Goal: Book appointment/travel/reservation

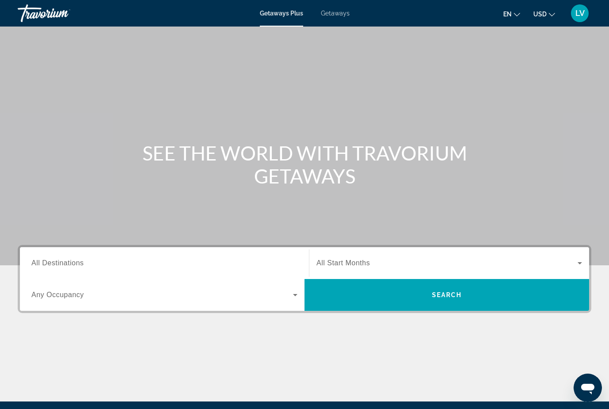
click at [79, 264] on span "All Destinations" at bounding box center [57, 263] width 52 height 8
click at [79, 264] on input "Destination All Destinations" at bounding box center [164, 263] width 266 height 11
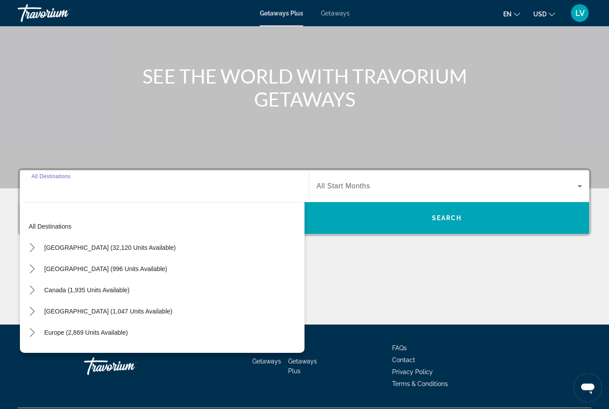
scroll to position [101, 0]
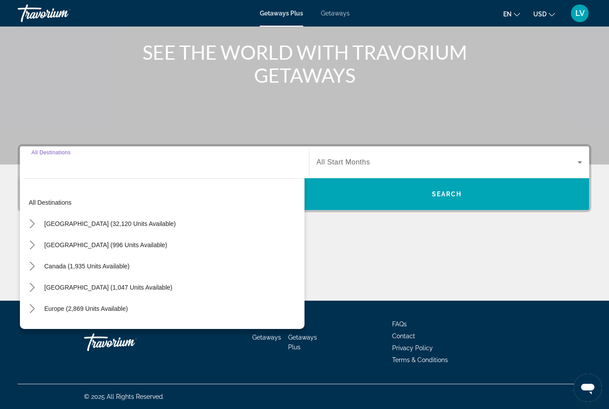
click at [79, 227] on span "[GEOGRAPHIC_DATA] (32,120 units available)" at bounding box center [109, 223] width 131 height 7
type input "**********"
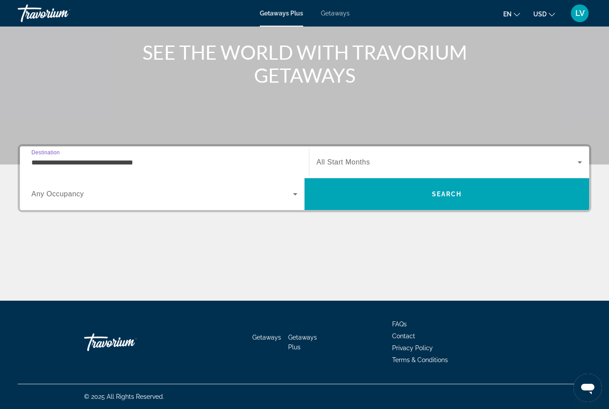
click at [63, 194] on span "Any Occupancy" at bounding box center [57, 194] width 53 height 8
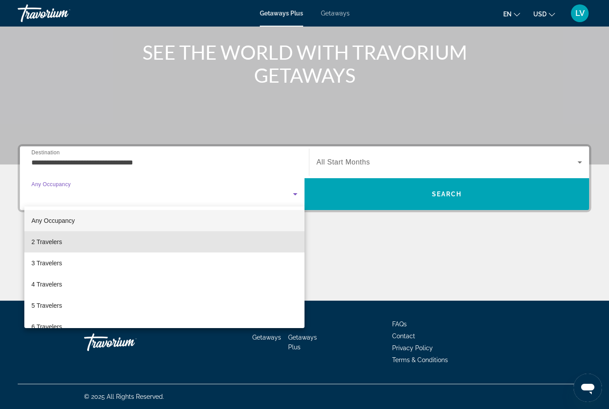
click at [61, 241] on span "2 Travelers" at bounding box center [46, 242] width 31 height 11
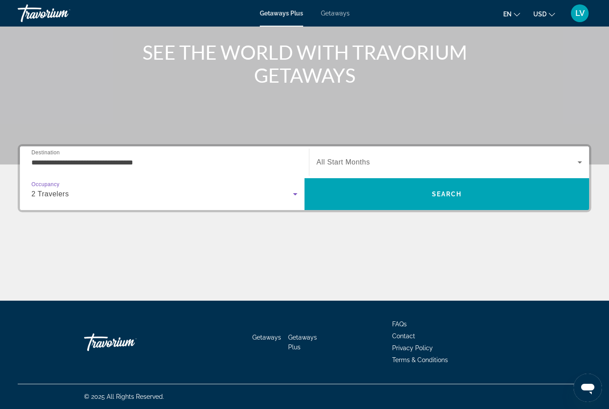
click at [452, 197] on span "Search" at bounding box center [447, 194] width 30 height 7
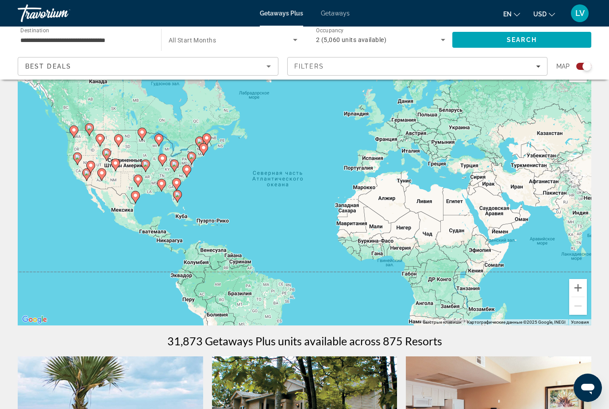
click at [263, 69] on div "Best Deals" at bounding box center [145, 66] width 241 height 11
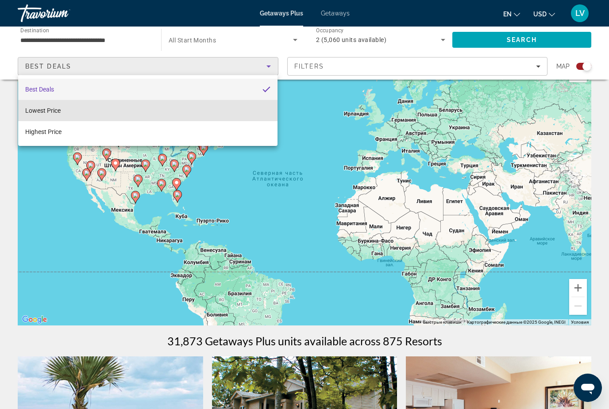
click at [69, 106] on mat-option "Lowest Price" at bounding box center [147, 110] width 259 height 21
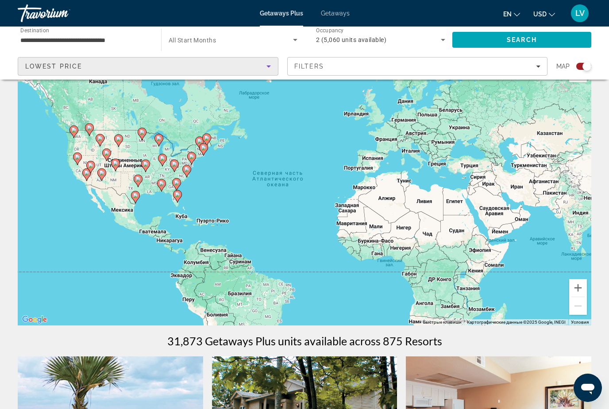
click at [280, 41] on span "Search widget" at bounding box center [230, 39] width 124 height 11
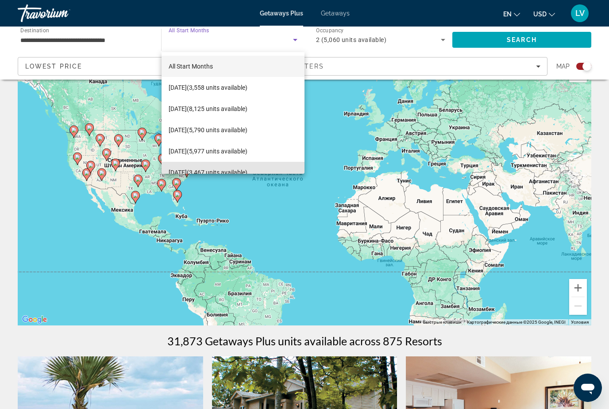
click at [212, 170] on span "[DATE] (3,467 units available)" at bounding box center [207, 172] width 79 height 11
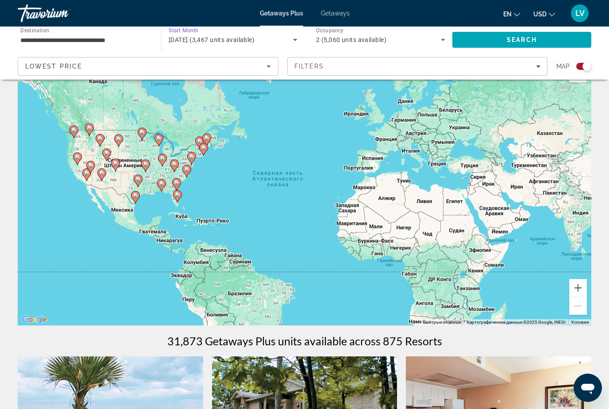
click at [515, 39] on span "Search" at bounding box center [521, 39] width 30 height 7
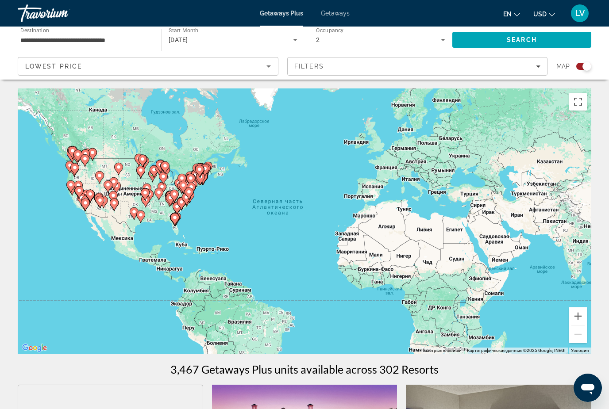
click at [107, 64] on div "Lowest Price" at bounding box center [145, 66] width 241 height 11
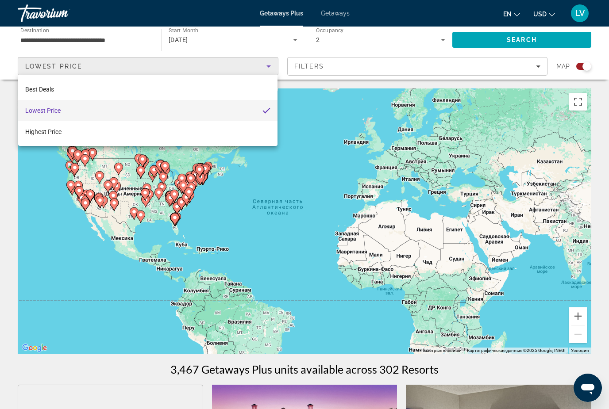
click at [604, 191] on div at bounding box center [304, 204] width 609 height 409
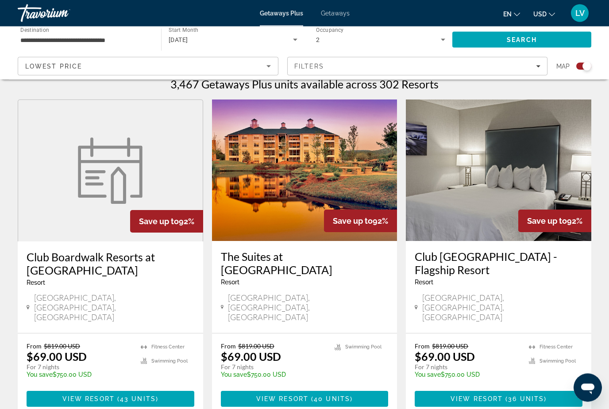
scroll to position [286, 0]
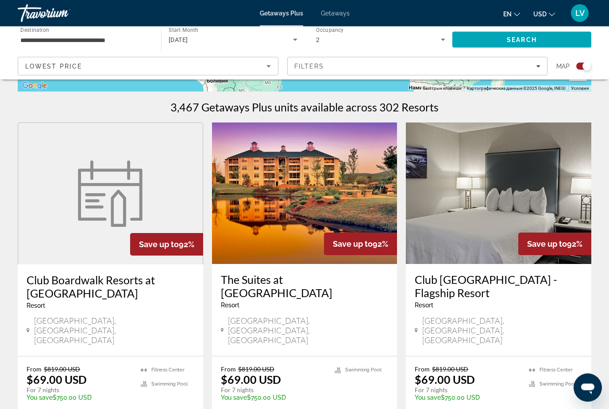
click at [533, 67] on div "Filters" at bounding box center [417, 66] width 246 height 7
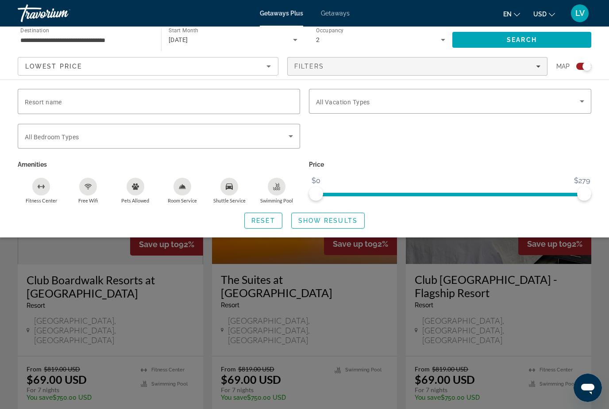
click at [577, 106] on icon "Search widget" at bounding box center [581, 101] width 11 height 11
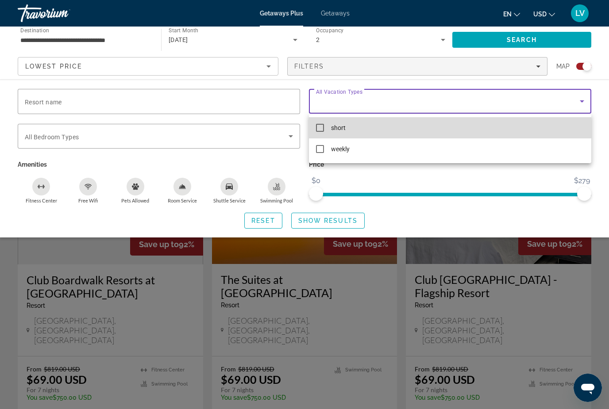
click at [320, 131] on mat-pseudo-checkbox at bounding box center [320, 128] width 8 height 8
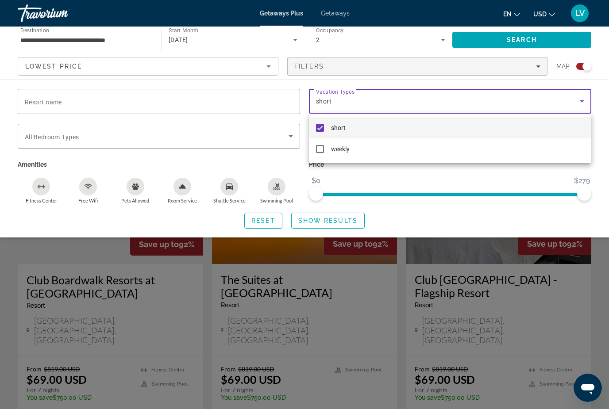
click at [606, 106] on div at bounding box center [304, 204] width 609 height 409
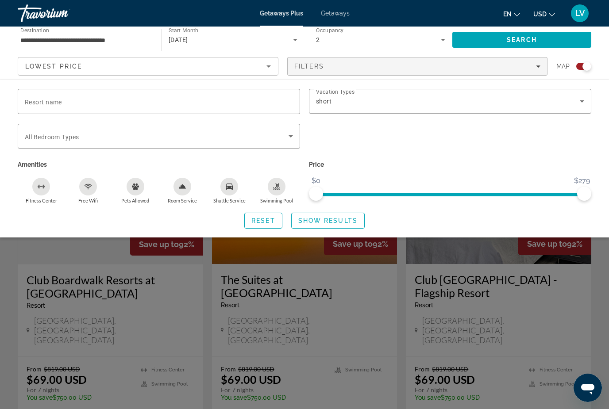
click at [281, 138] on span "Search widget" at bounding box center [157, 136] width 264 height 11
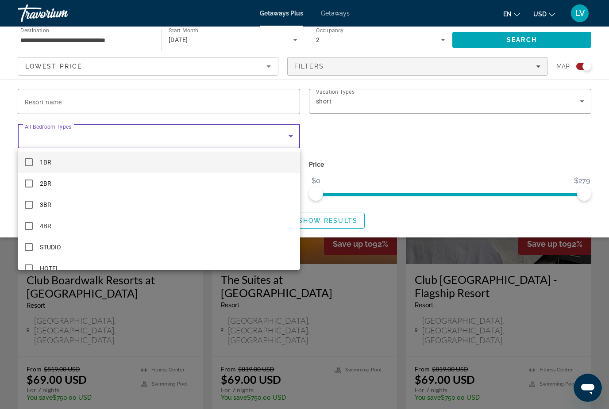
click at [546, 153] on div at bounding box center [304, 204] width 609 height 409
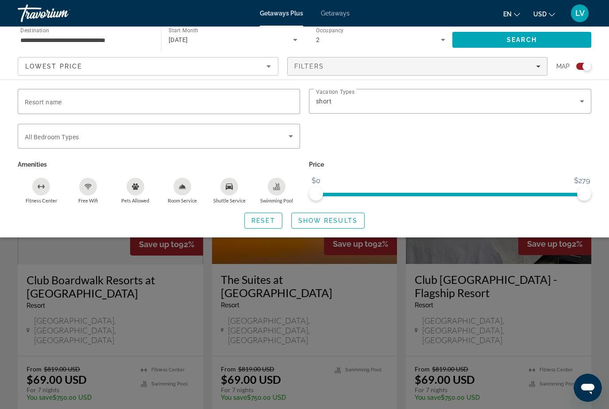
click at [556, 43] on span "Search" at bounding box center [521, 39] width 139 height 21
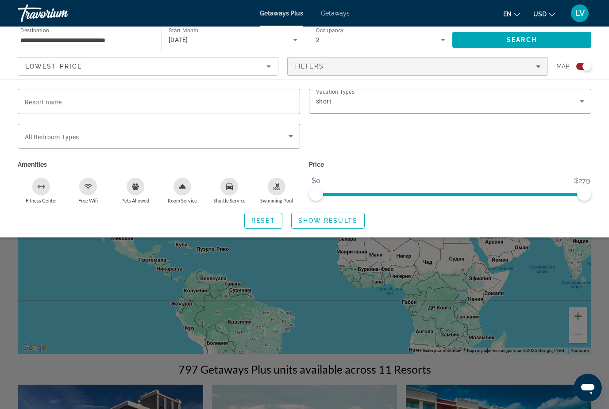
click at [572, 218] on div "Reset Show Results" at bounding box center [304, 221] width 573 height 16
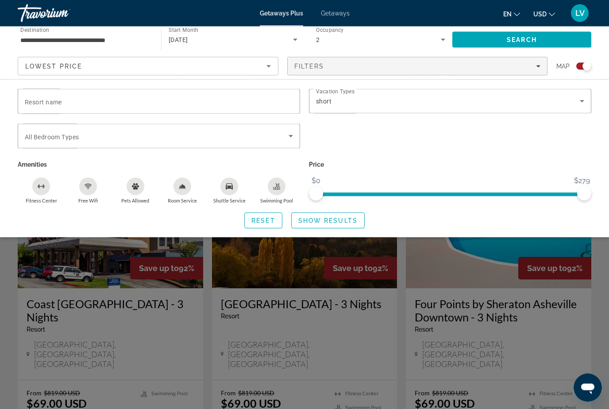
scroll to position [238, 0]
click at [351, 218] on span "Show Results" at bounding box center [327, 220] width 59 height 7
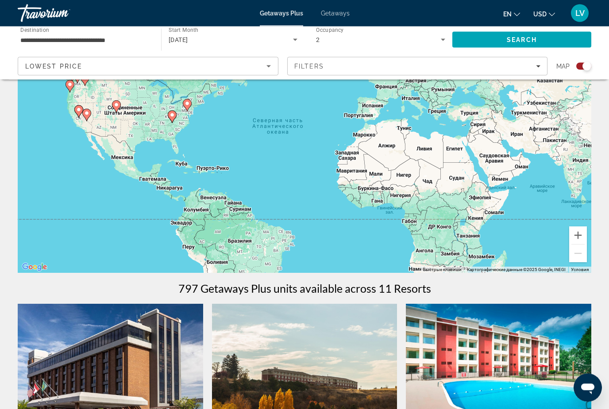
scroll to position [0, 0]
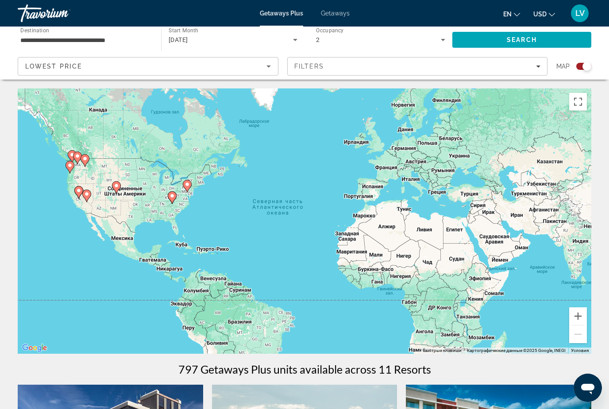
click at [253, 41] on div "[DATE]" at bounding box center [230, 39] width 124 height 11
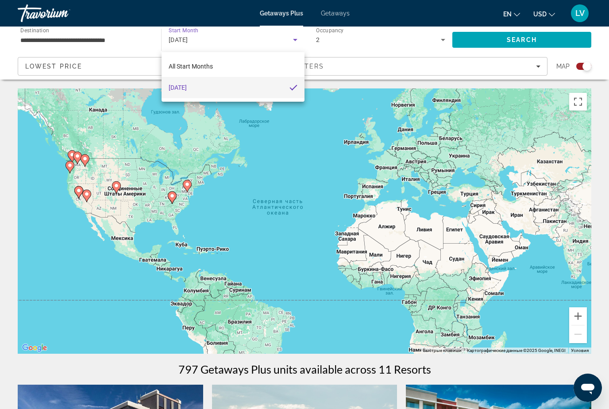
click at [297, 42] on div at bounding box center [304, 204] width 609 height 409
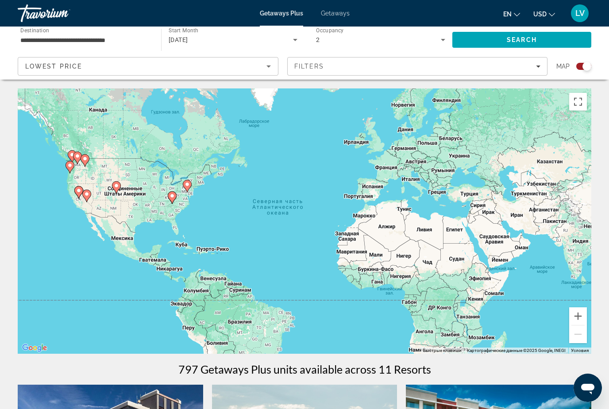
click at [296, 39] on icon "Search widget" at bounding box center [295, 39] width 11 height 11
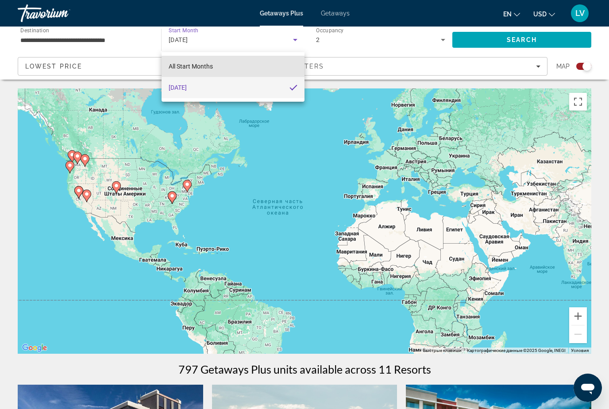
click at [224, 67] on mat-option "All Start Months" at bounding box center [232, 66] width 143 height 21
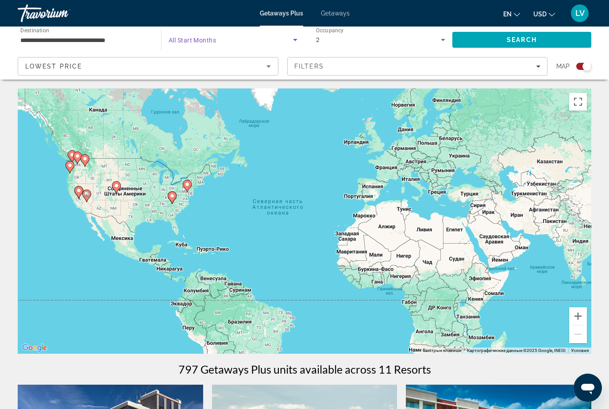
click at [291, 44] on icon "Search widget" at bounding box center [295, 39] width 11 height 11
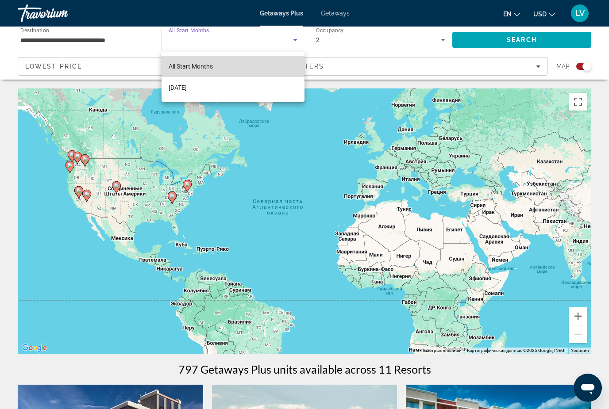
click at [233, 65] on mat-option "All Start Months" at bounding box center [232, 66] width 143 height 21
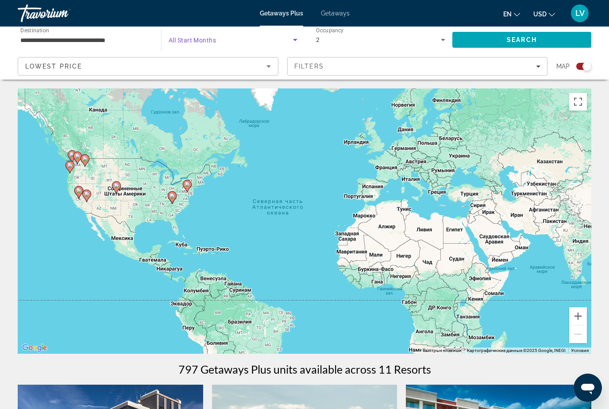
click at [524, 41] on span "Search" at bounding box center [521, 39] width 30 height 7
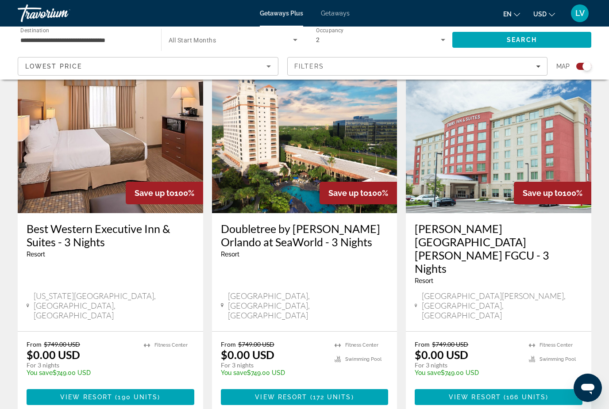
scroll to position [1361, 0]
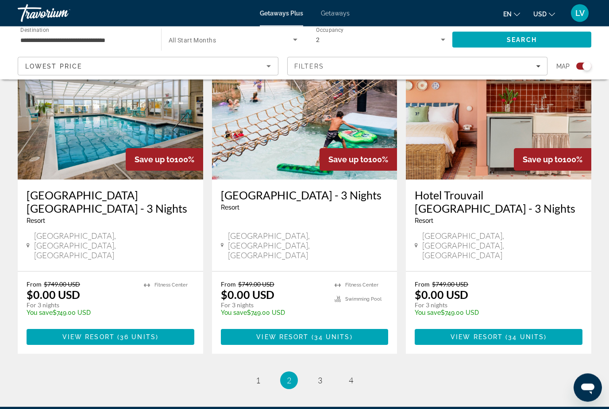
scroll to position [1361, 0]
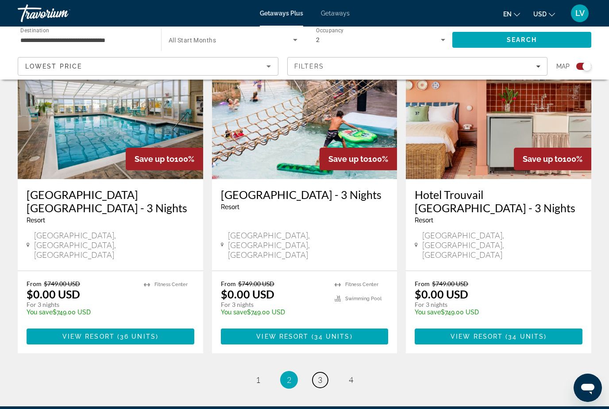
click at [324, 372] on link "page 3" at bounding box center [319, 379] width 15 height 15
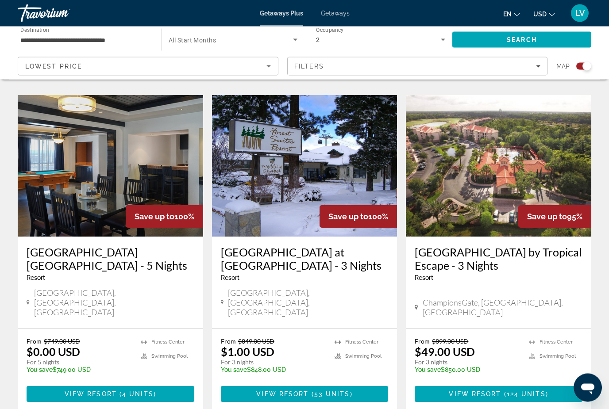
scroll to position [1361, 0]
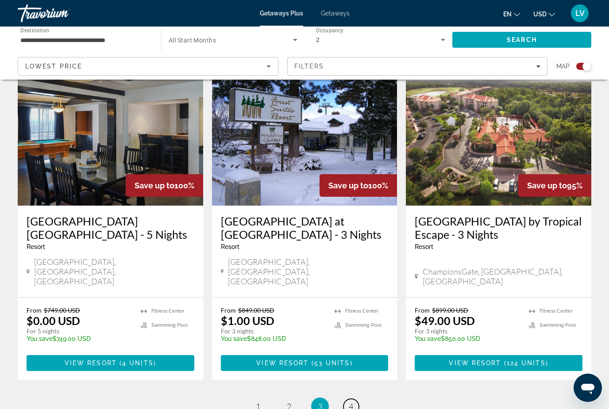
click at [352, 402] on span "4" at bounding box center [350, 407] width 4 height 10
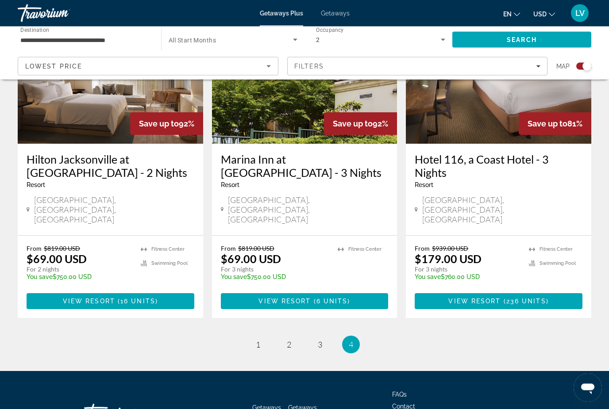
scroll to position [720, 0]
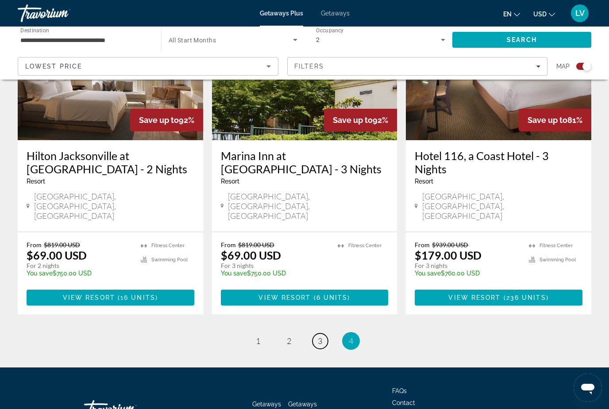
click at [324, 333] on link "page 3" at bounding box center [319, 340] width 15 height 15
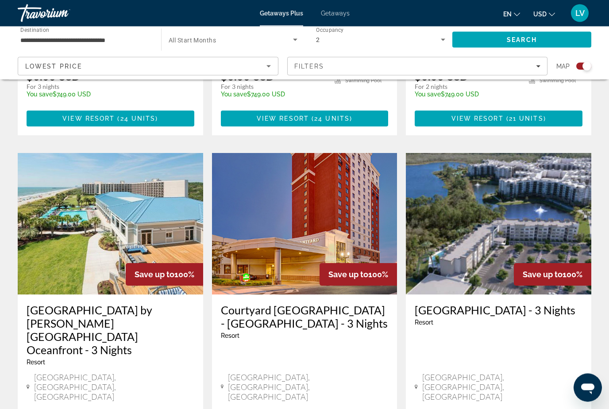
scroll to position [565, 0]
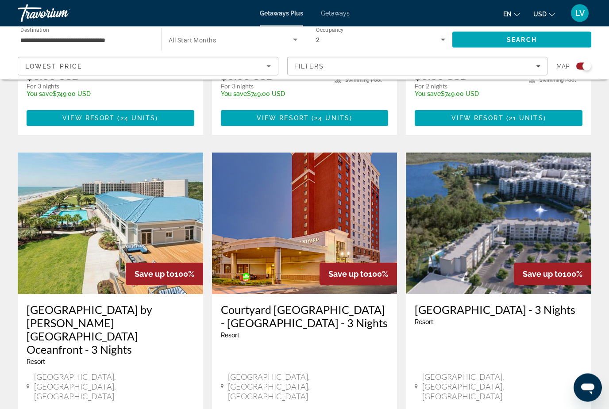
click at [360, 209] on img "Main content" at bounding box center [304, 224] width 185 height 142
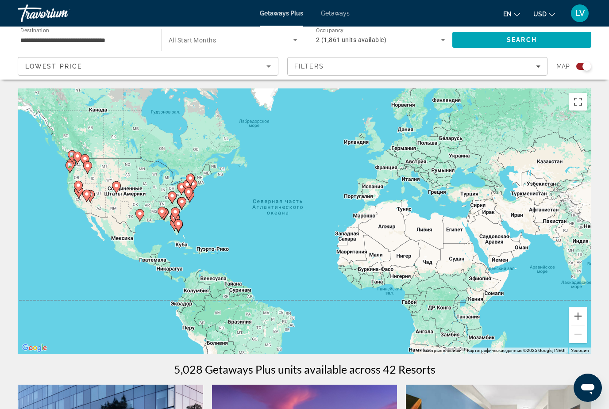
click at [294, 42] on icon "Search widget" at bounding box center [295, 39] width 11 height 11
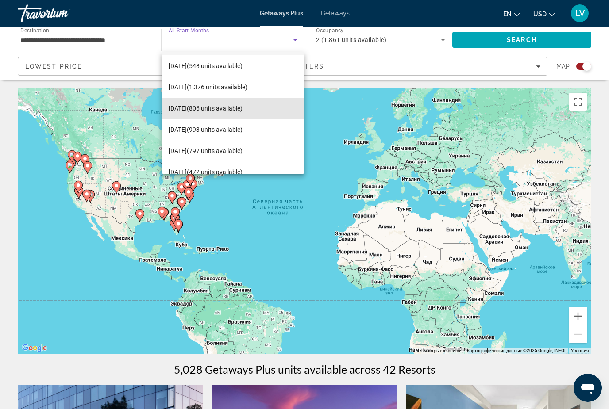
scroll to position [22, 0]
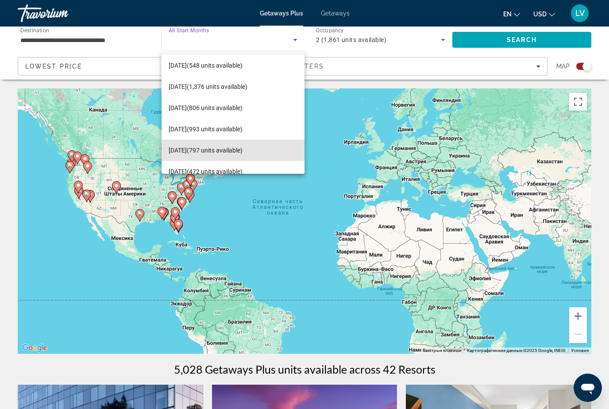
click at [220, 149] on span "[DATE] (797 units available)" at bounding box center [205, 150] width 74 height 11
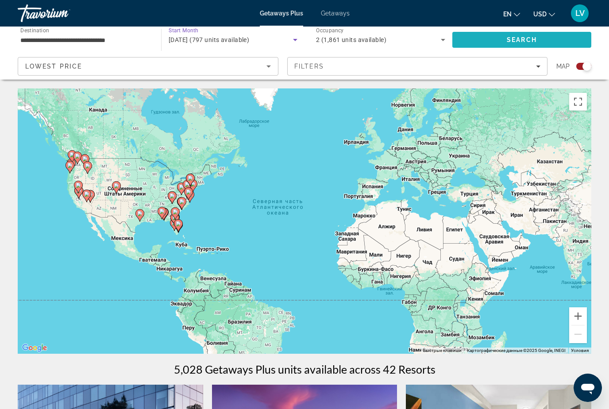
click at [530, 37] on span "Search" at bounding box center [521, 39] width 30 height 7
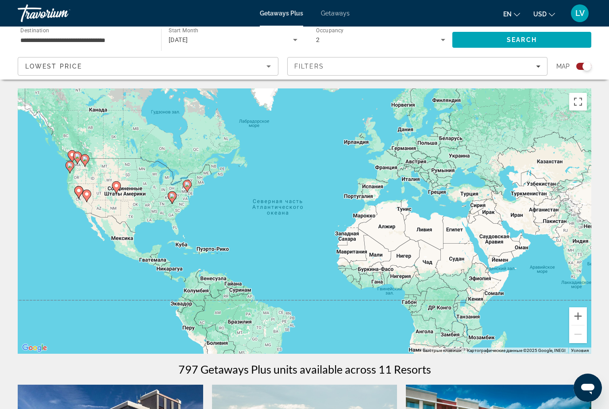
click at [539, 71] on span "Filters" at bounding box center [417, 66] width 260 height 21
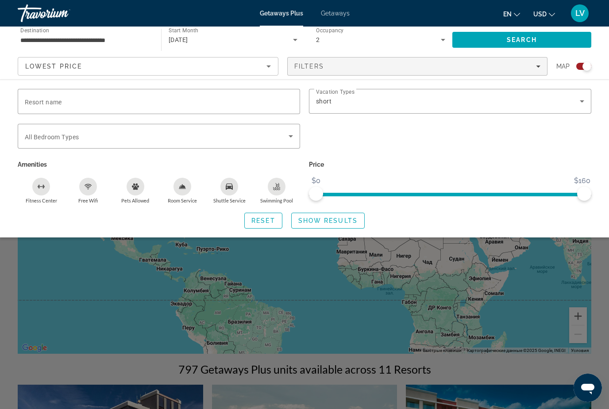
click at [390, 52] on div "2" at bounding box center [380, 39] width 129 height 25
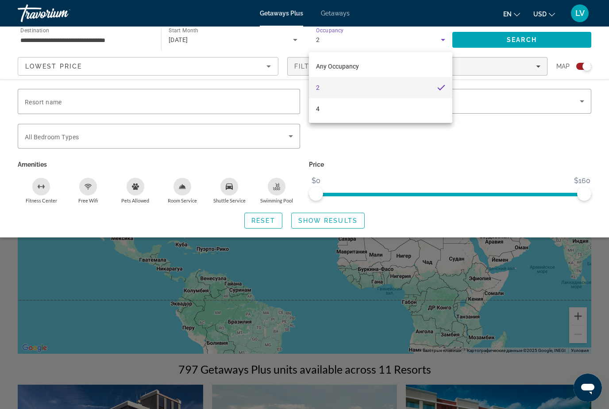
click at [587, 146] on div at bounding box center [304, 204] width 609 height 409
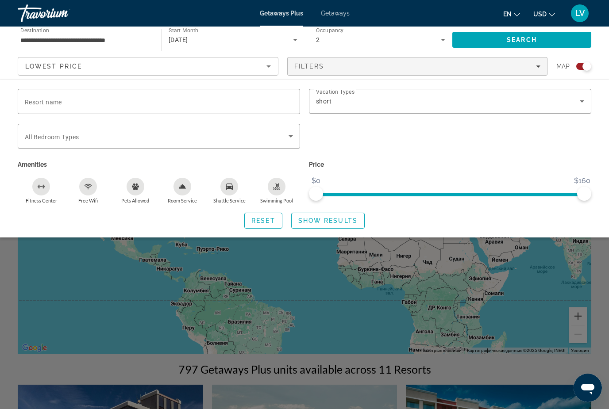
click at [295, 43] on icon "Search widget" at bounding box center [295, 39] width 11 height 11
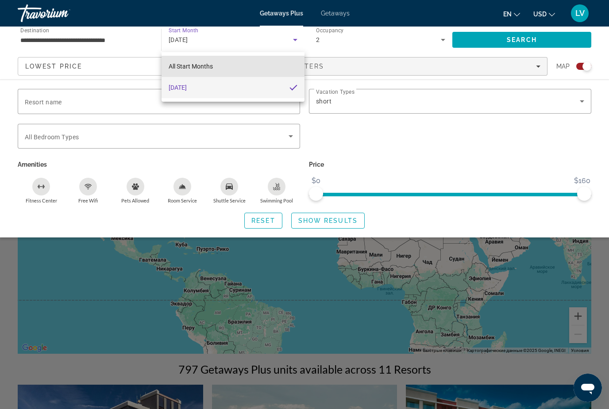
click at [215, 68] on mat-option "All Start Months" at bounding box center [232, 66] width 143 height 21
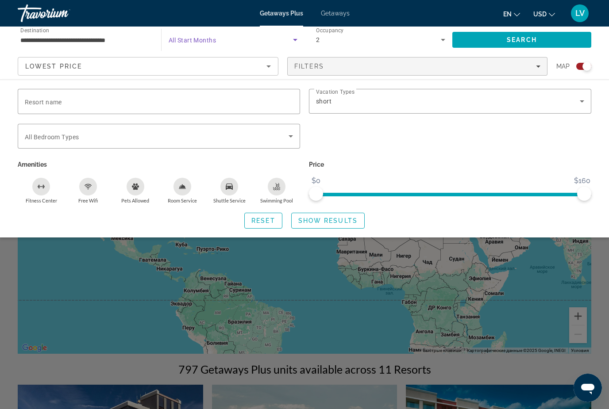
click at [290, 42] on icon "Search widget" at bounding box center [295, 39] width 11 height 11
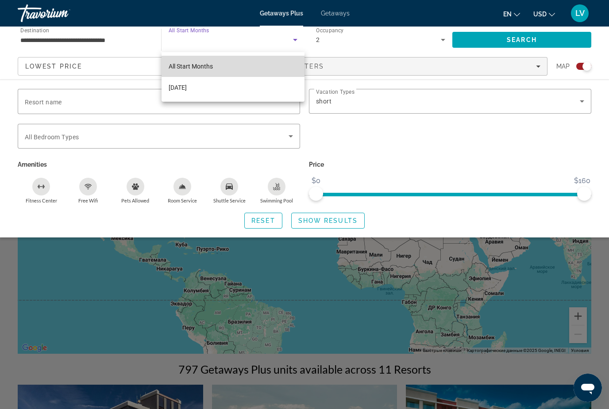
click at [213, 64] on mat-option "All Start Months" at bounding box center [232, 66] width 143 height 21
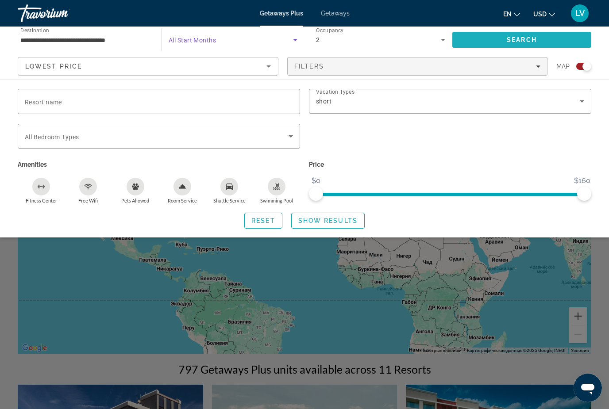
click at [532, 39] on span "Search" at bounding box center [521, 39] width 30 height 7
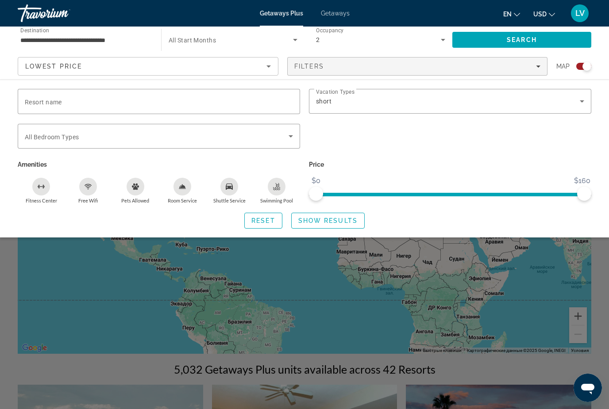
click at [329, 221] on span "Show Results" at bounding box center [327, 220] width 59 height 7
click at [337, 224] on span "Search widget" at bounding box center [327, 220] width 73 height 21
click at [280, 17] on span "Getaways Plus" at bounding box center [281, 13] width 43 height 7
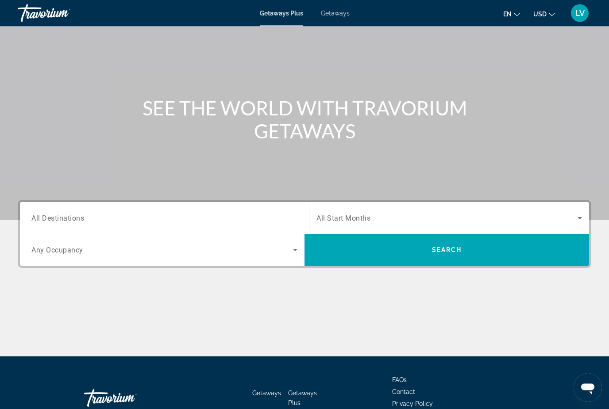
scroll to position [49, 0]
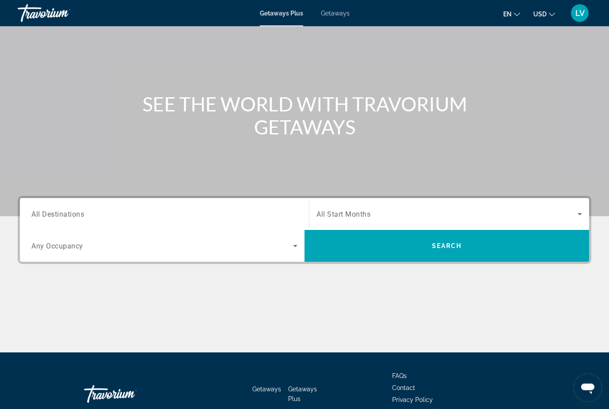
click at [113, 218] on input "Destination All Destinations" at bounding box center [164, 215] width 266 height 11
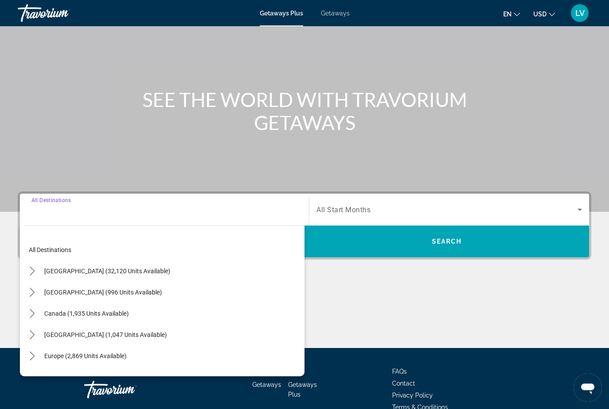
scroll to position [72, 0]
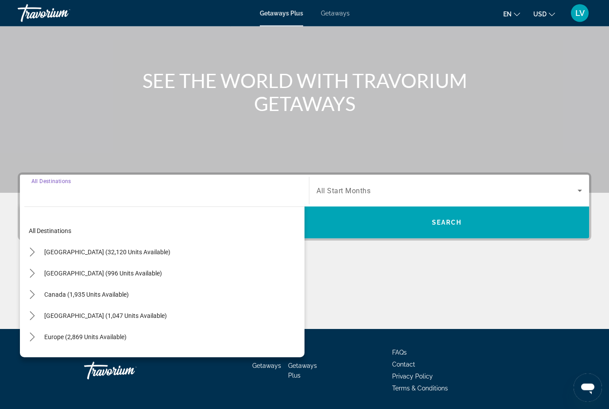
click at [157, 249] on div "[GEOGRAPHIC_DATA] (32,120 units available)" at bounding box center [164, 252] width 280 height 21
click at [39, 250] on mat-icon "Toggle United States (32,120 units available) submenu" at bounding box center [31, 252] width 15 height 15
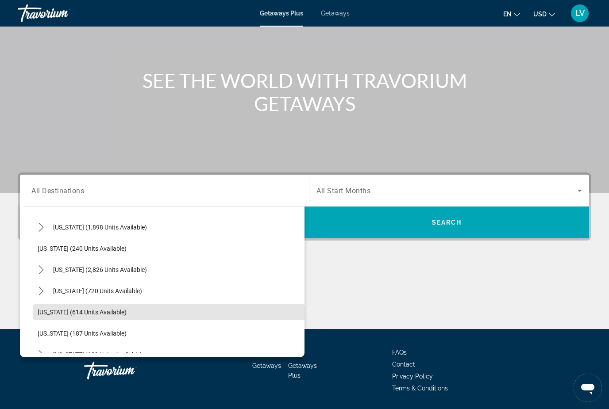
scroll to position [444, 0]
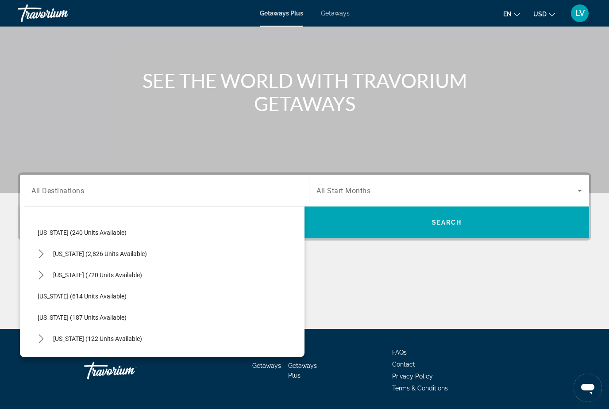
click at [111, 299] on span "[US_STATE] (614 units available)" at bounding box center [82, 296] width 89 height 7
type input "**********"
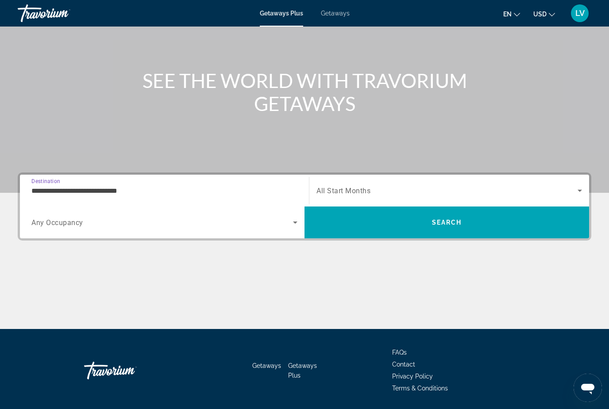
click at [282, 227] on span "Search widget" at bounding box center [161, 222] width 261 height 11
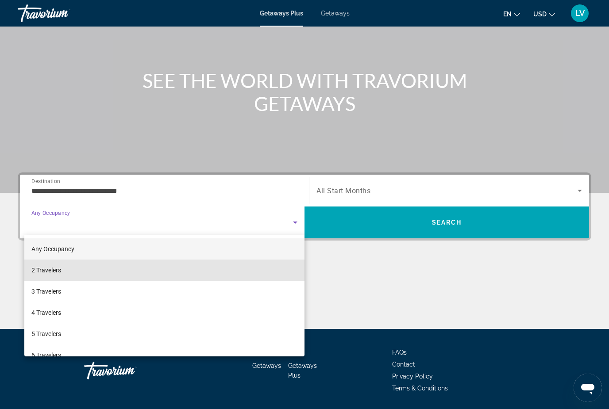
click at [77, 272] on mat-option "2 Travelers" at bounding box center [164, 270] width 280 height 21
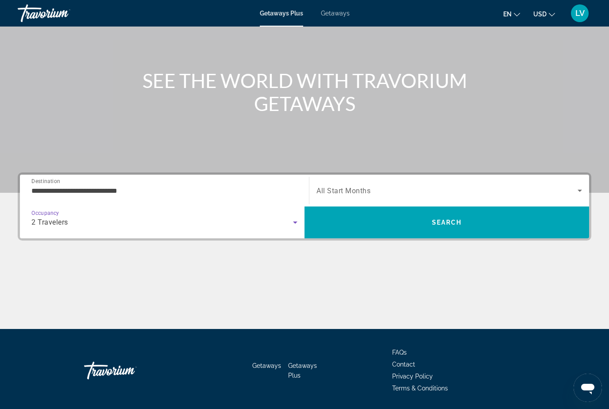
click at [379, 192] on span "Search widget" at bounding box center [446, 190] width 261 height 11
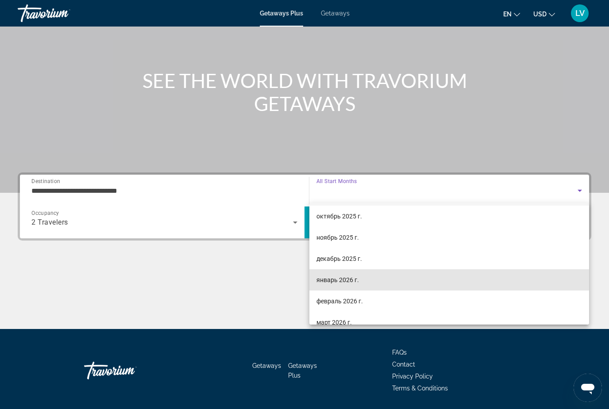
scroll to position [30, 0]
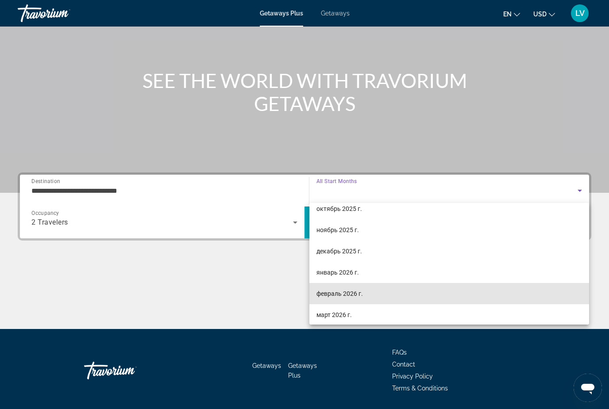
click at [366, 295] on mat-option "февраль 2026 г." at bounding box center [448, 293] width 279 height 21
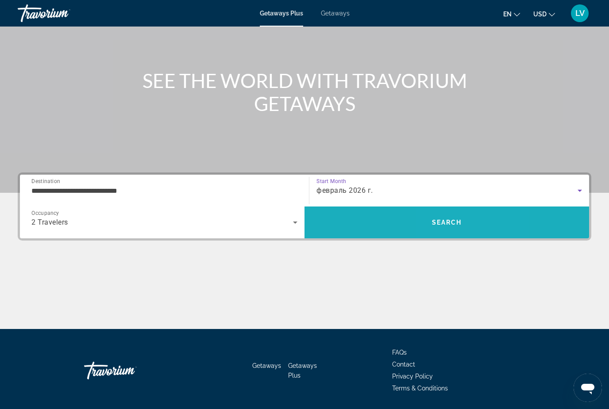
click at [459, 223] on span "Search" at bounding box center [447, 222] width 30 height 7
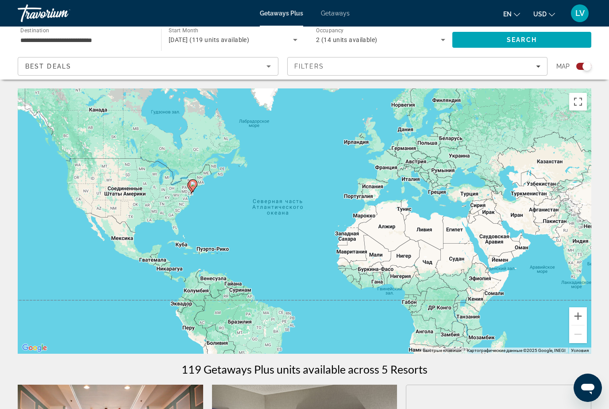
click at [112, 43] on input "**********" at bounding box center [84, 40] width 129 height 11
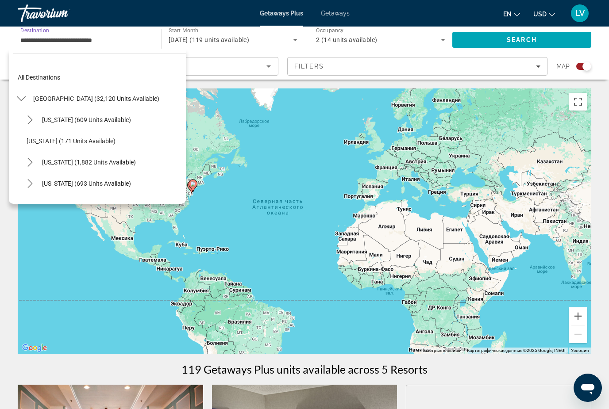
scroll to position [456, 0]
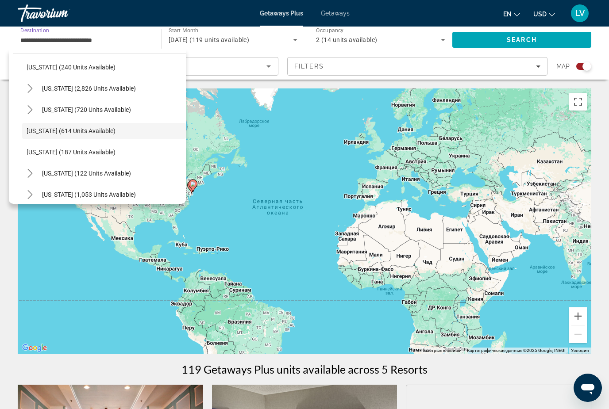
click at [80, 173] on span "[US_STATE] (122 units available)" at bounding box center [86, 173] width 89 height 7
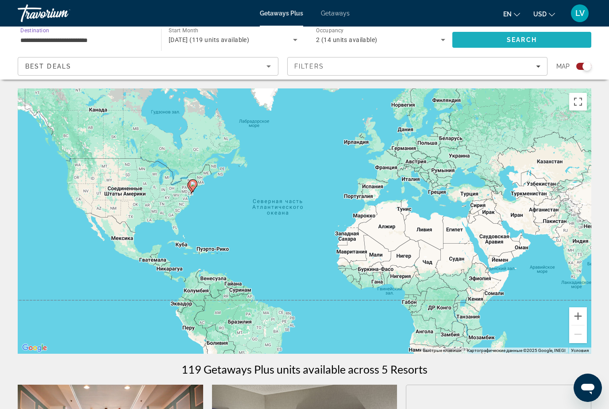
click at [520, 40] on span "Search" at bounding box center [521, 39] width 30 height 7
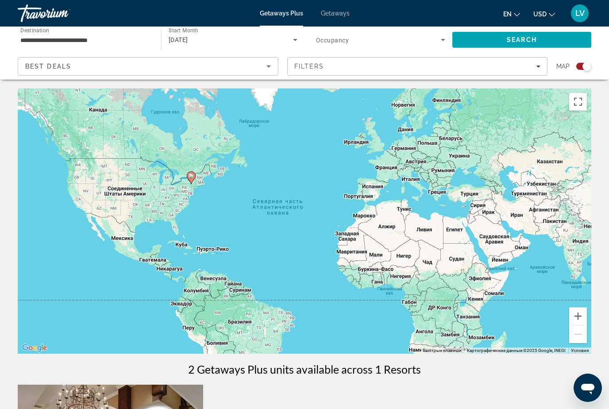
click at [84, 42] on input "**********" at bounding box center [84, 40] width 129 height 11
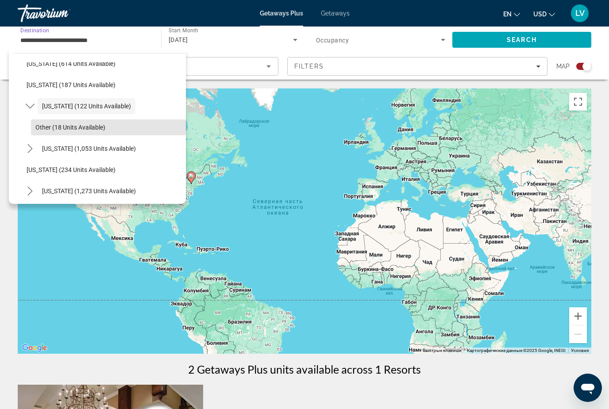
scroll to position [527, 0]
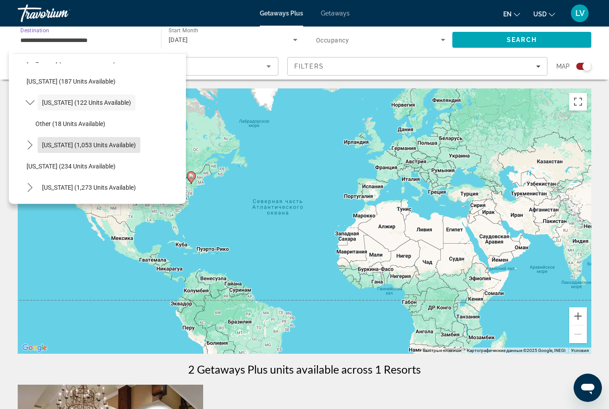
click at [84, 147] on span "[US_STATE] (1,053 units available)" at bounding box center [89, 145] width 94 height 7
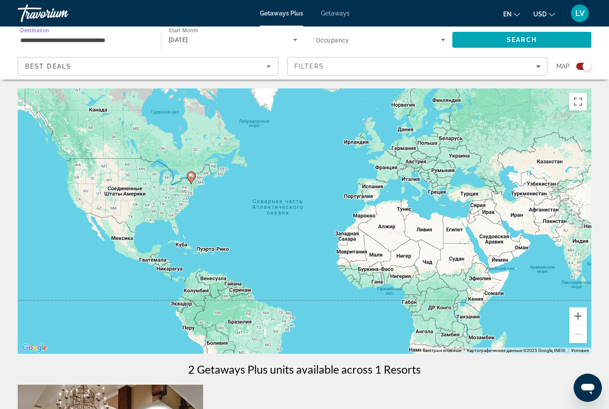
click at [517, 42] on span "Search" at bounding box center [521, 39] width 30 height 7
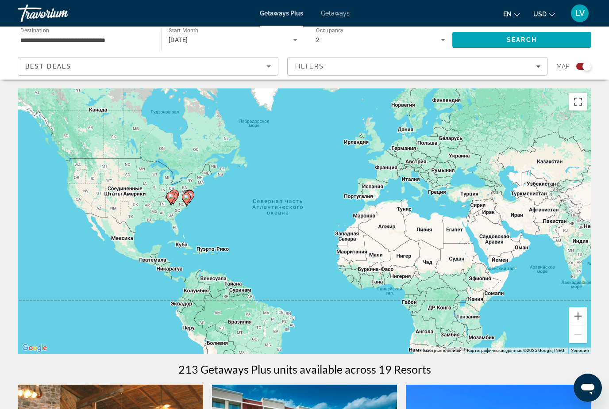
click at [100, 43] on input "**********" at bounding box center [84, 40] width 129 height 11
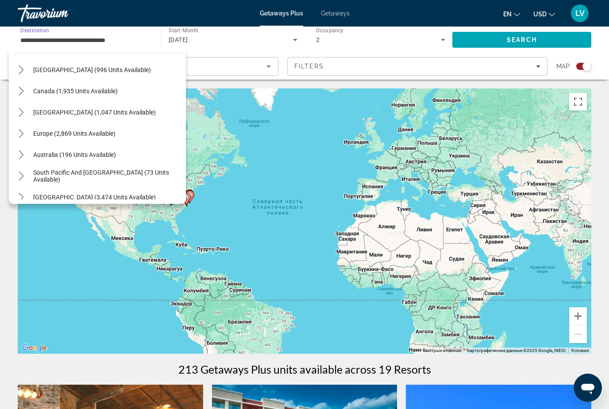
scroll to position [899, 0]
click at [69, 93] on span "Canada (1,935 units available)" at bounding box center [75, 90] width 84 height 7
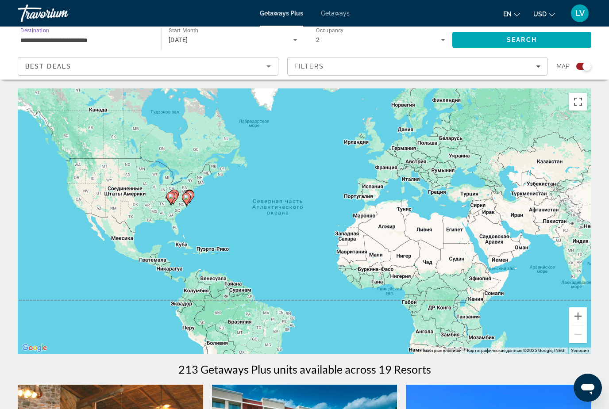
click at [531, 41] on span "Search" at bounding box center [521, 39] width 30 height 7
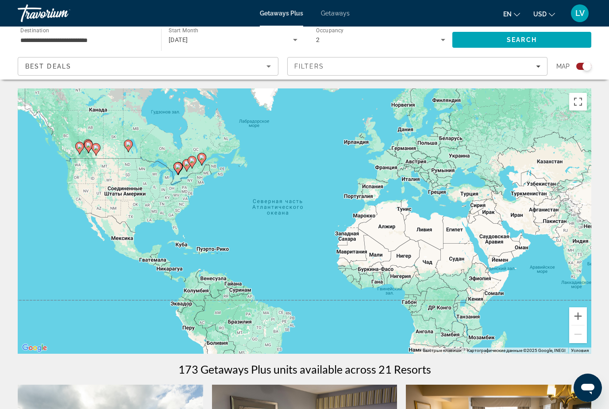
click at [103, 43] on input "**********" at bounding box center [84, 40] width 129 height 11
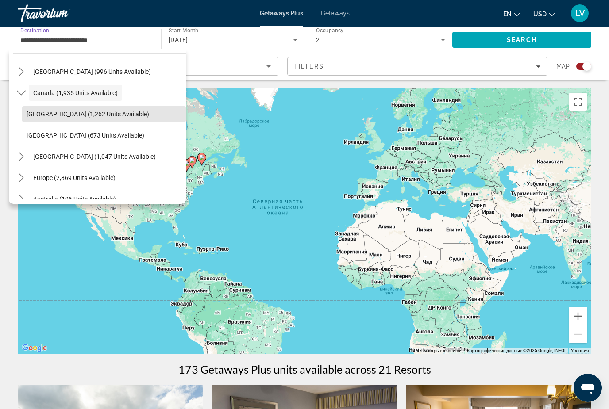
scroll to position [53, 0]
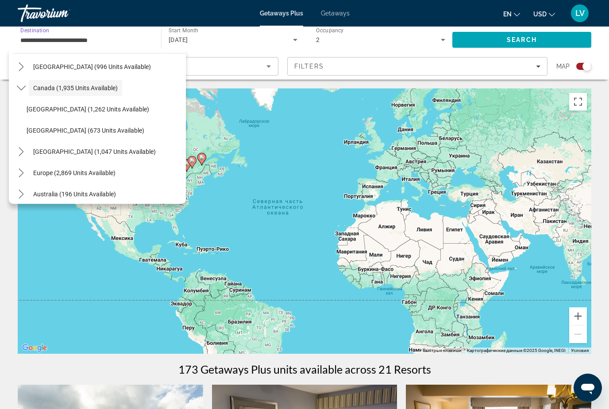
click at [92, 155] on span "[GEOGRAPHIC_DATA] (1,047 units available)" at bounding box center [94, 151] width 122 height 7
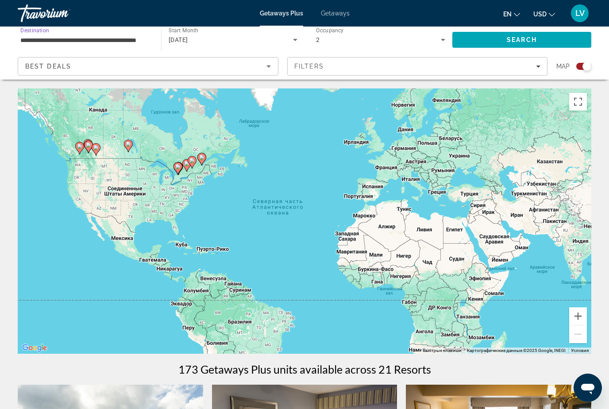
click at [535, 40] on span "Search" at bounding box center [521, 39] width 30 height 7
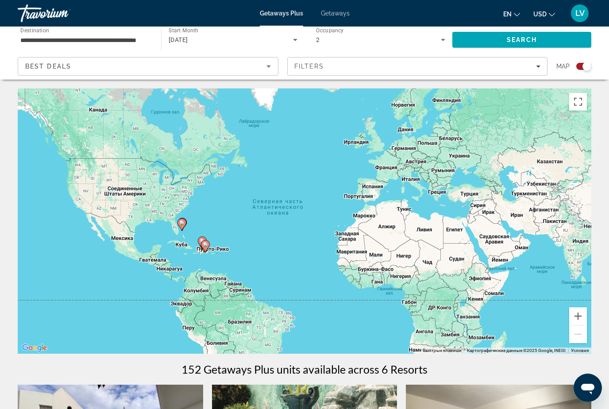
click at [127, 43] on input "**********" at bounding box center [84, 40] width 129 height 11
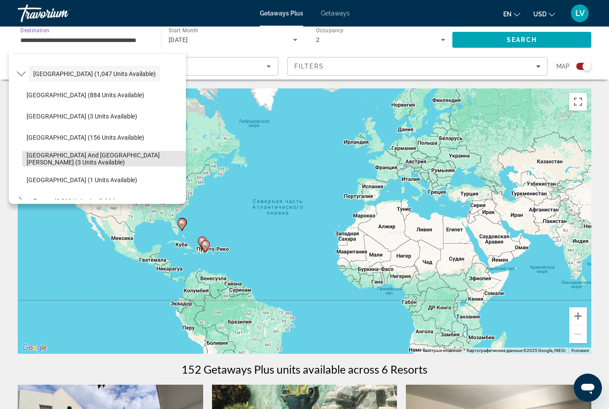
scroll to position [96, 0]
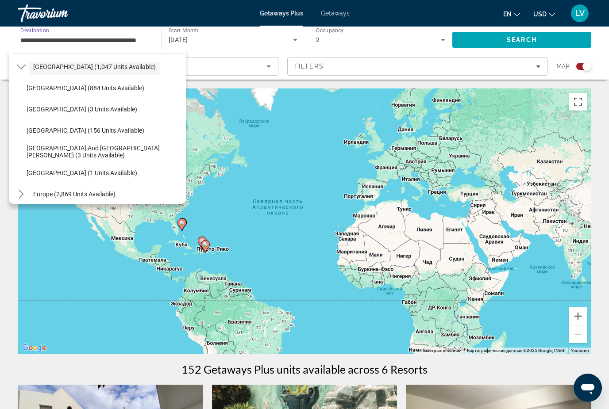
click at [103, 132] on span "[GEOGRAPHIC_DATA] (156 units available)" at bounding box center [86, 130] width 118 height 7
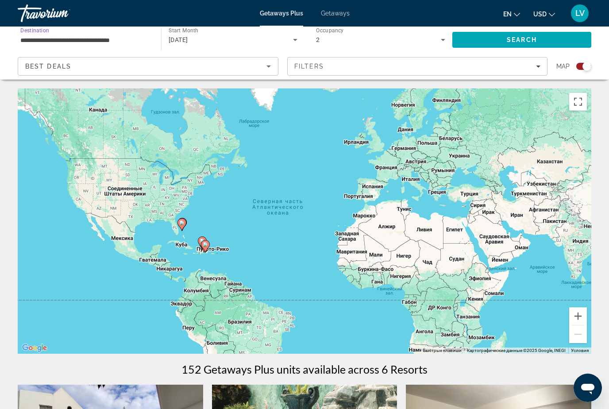
click at [528, 40] on span "Search" at bounding box center [521, 39] width 30 height 7
click at [111, 39] on input "**********" at bounding box center [84, 40] width 129 height 11
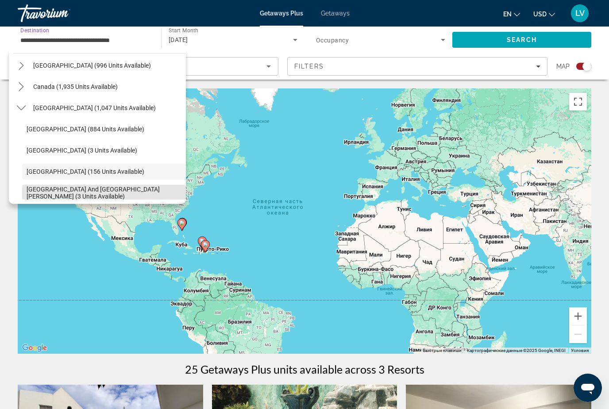
scroll to position [52, 0]
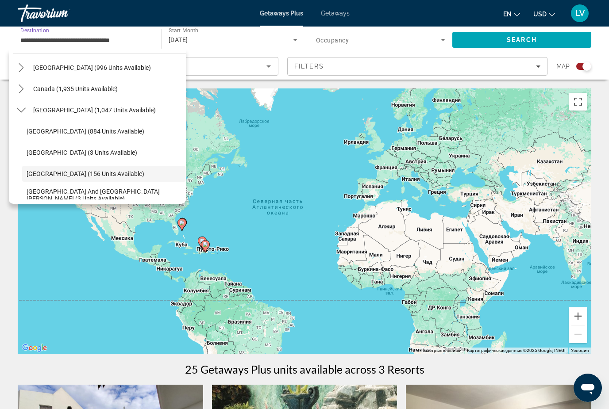
click at [141, 111] on span "[GEOGRAPHIC_DATA] (1,047 units available)" at bounding box center [94, 110] width 122 height 7
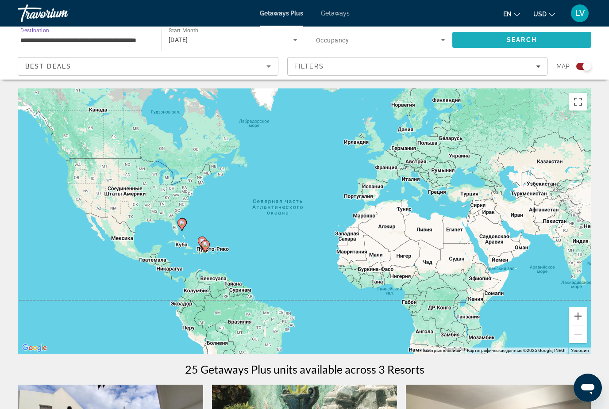
click at [528, 43] on span "Search" at bounding box center [521, 39] width 30 height 7
click at [121, 39] on input "**********" at bounding box center [84, 40] width 129 height 11
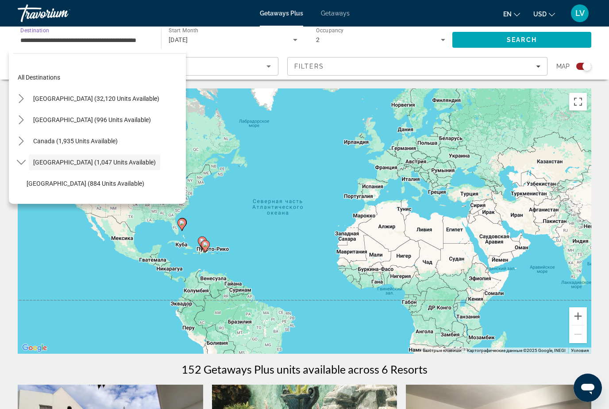
click at [80, 97] on span "[GEOGRAPHIC_DATA] (32,120 units available)" at bounding box center [96, 98] width 126 height 7
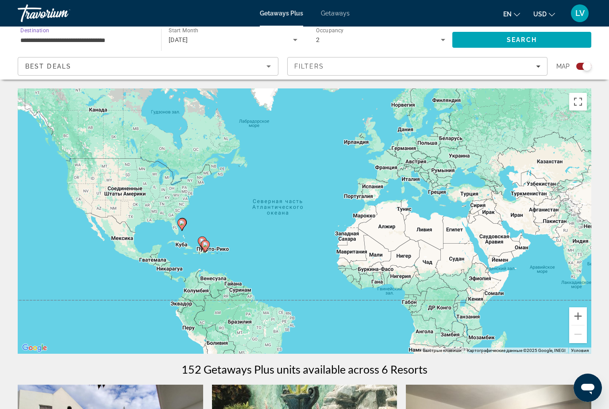
click at [88, 37] on input "**********" at bounding box center [84, 40] width 129 height 11
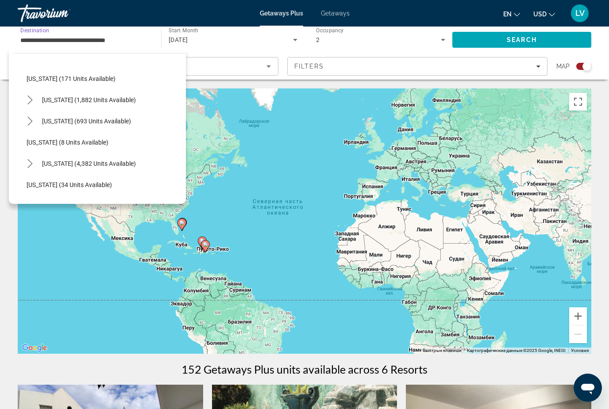
scroll to position [63, 0]
click at [86, 161] on span "[US_STATE] (4,382 units available)" at bounding box center [89, 162] width 94 height 7
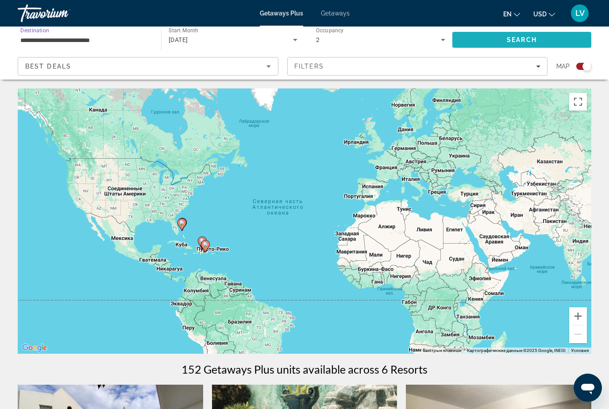
click at [519, 44] on span "Search" at bounding box center [521, 39] width 139 height 21
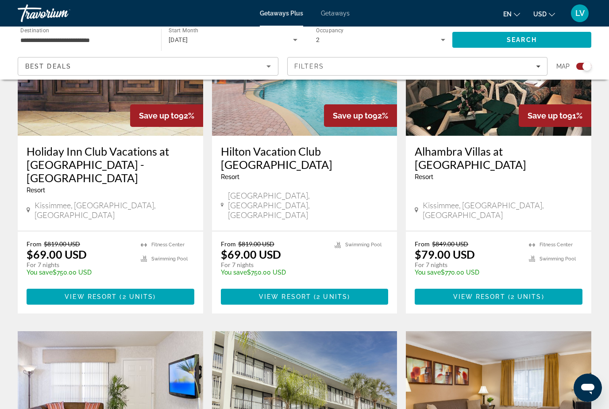
scroll to position [391, 0]
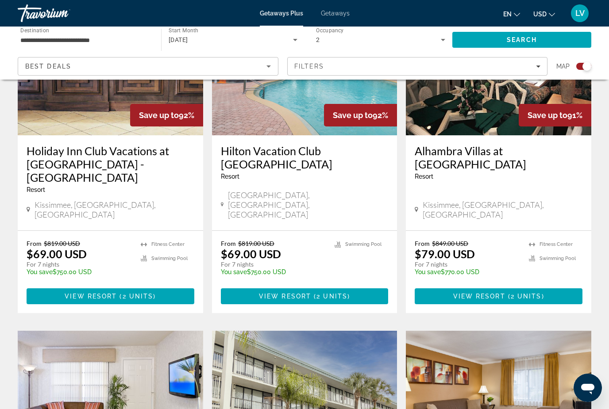
click at [529, 67] on div "Filters" at bounding box center [417, 66] width 246 height 7
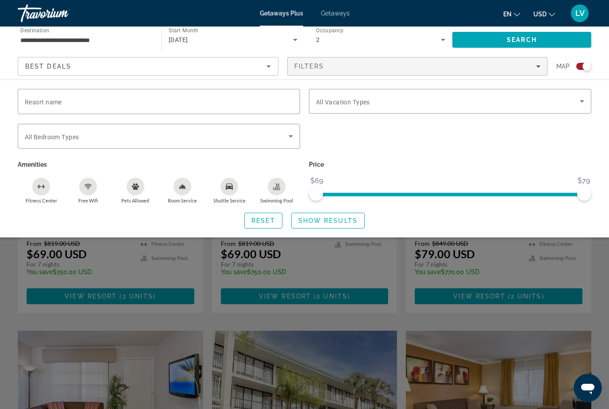
click at [398, 103] on span "Search widget" at bounding box center [448, 101] width 264 height 11
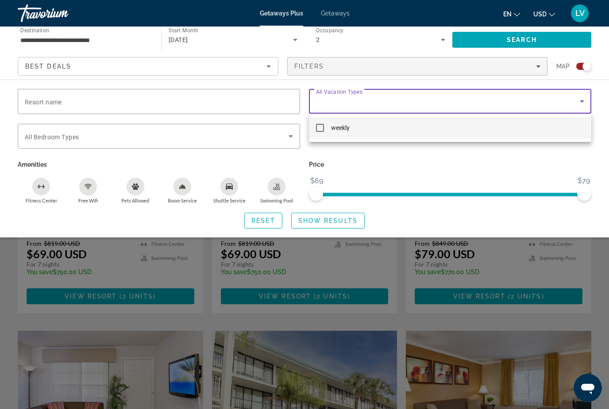
click at [605, 84] on div at bounding box center [304, 204] width 609 height 409
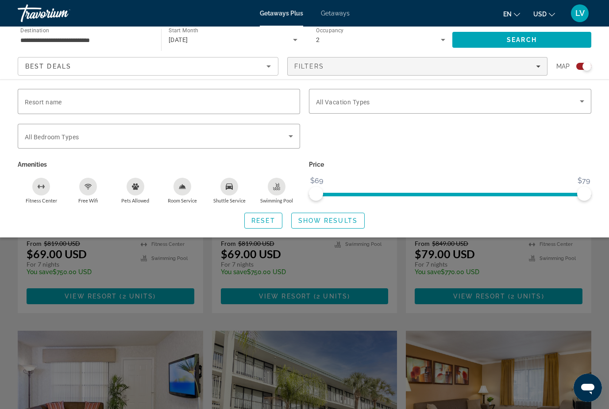
click at [536, 42] on span "Search" at bounding box center [521, 39] width 30 height 7
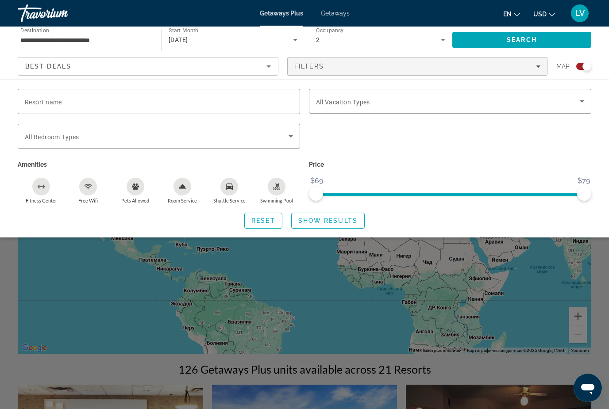
click at [343, 217] on span "Show Results" at bounding box center [327, 220] width 59 height 7
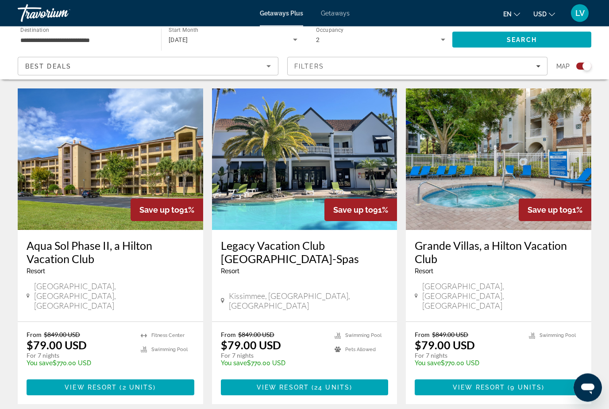
scroll to position [1290, 0]
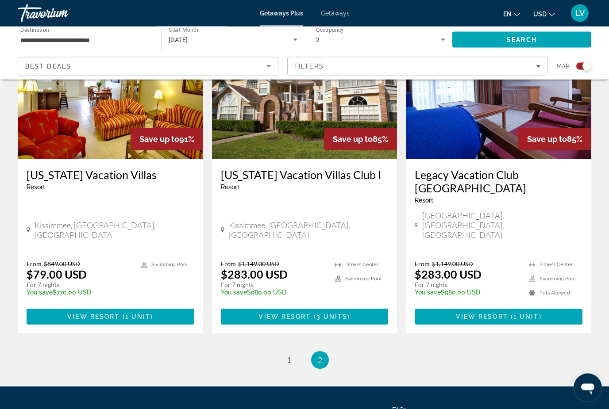
scroll to position [1014, 0]
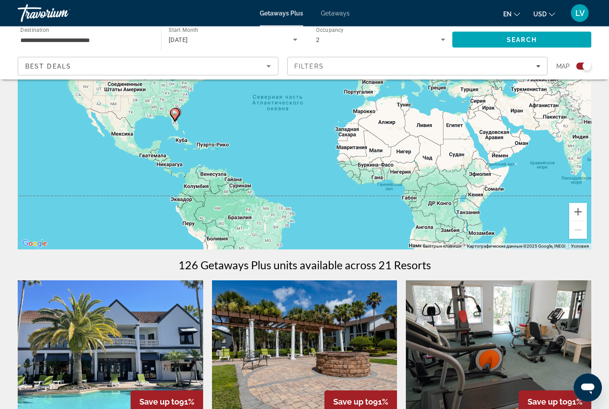
click at [529, 70] on span "Filters" at bounding box center [417, 66] width 260 height 21
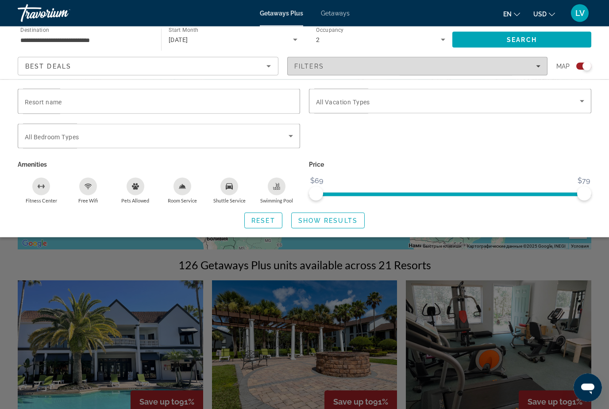
scroll to position [104, 0]
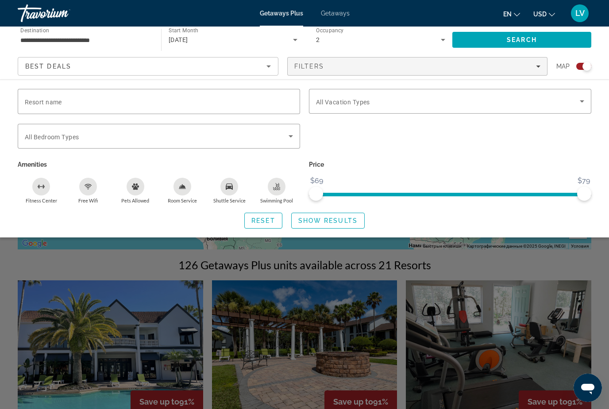
click at [278, 104] on input "Resort name" at bounding box center [159, 101] width 268 height 11
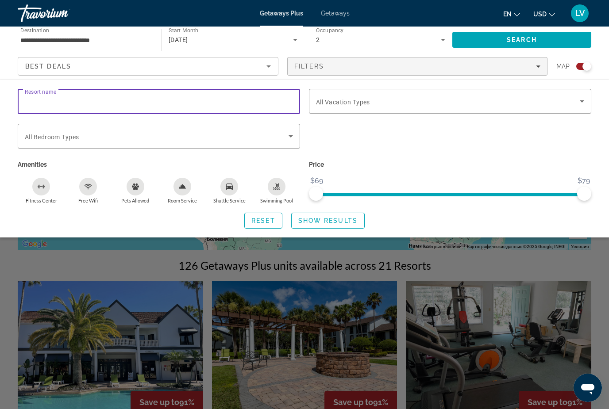
click at [561, 146] on div "Search widget" at bounding box center [449, 141] width 291 height 34
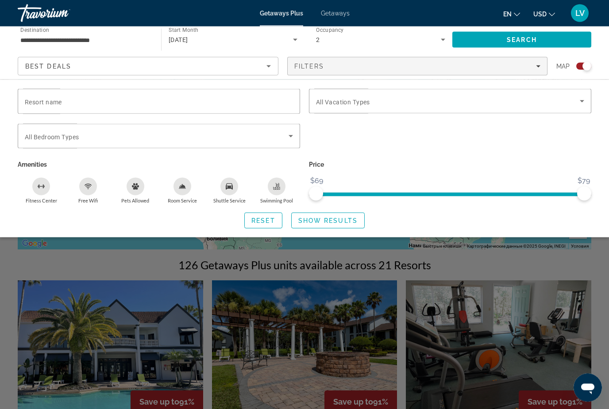
scroll to position [104, 0]
click at [77, 42] on input "**********" at bounding box center [84, 40] width 129 height 11
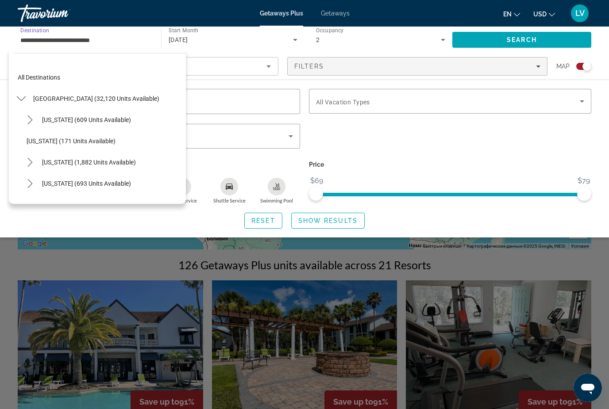
scroll to position [95, 0]
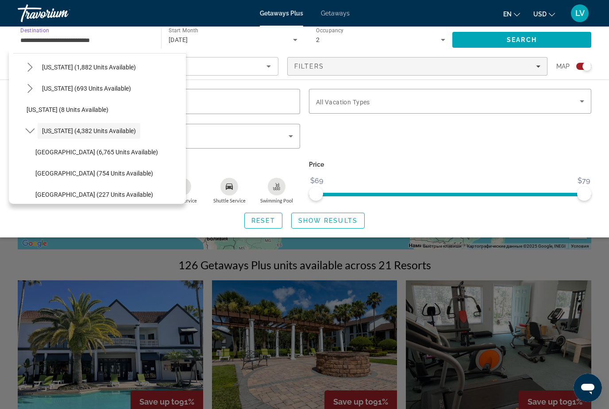
click at [100, 176] on span "[GEOGRAPHIC_DATA] (754 units available)" at bounding box center [94, 173] width 118 height 7
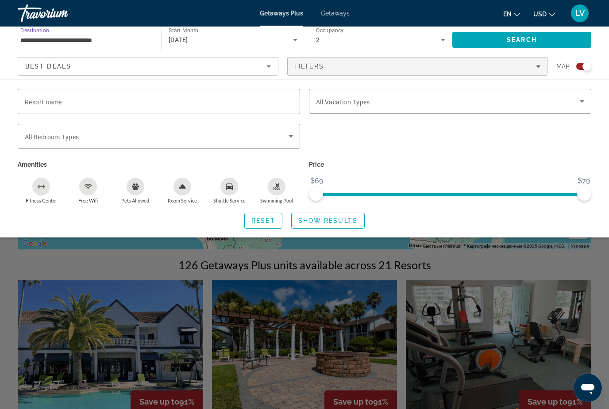
click at [536, 39] on span "Search" at bounding box center [521, 39] width 30 height 7
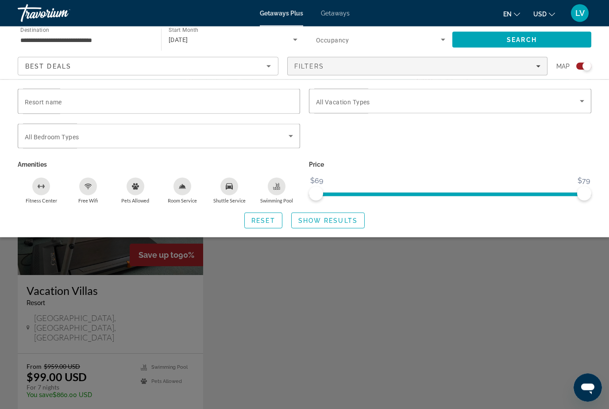
scroll to position [251, 0]
click at [347, 222] on span "Show Results" at bounding box center [327, 220] width 59 height 7
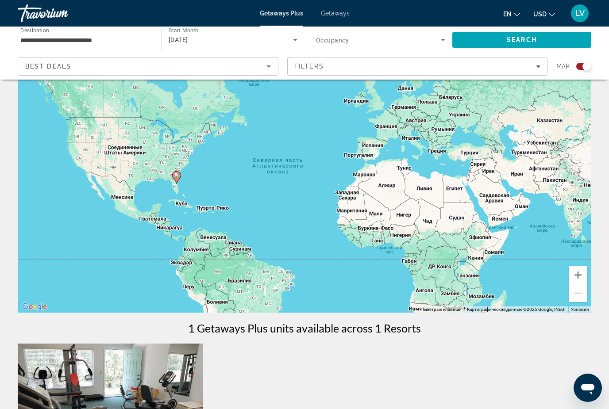
scroll to position [0, 0]
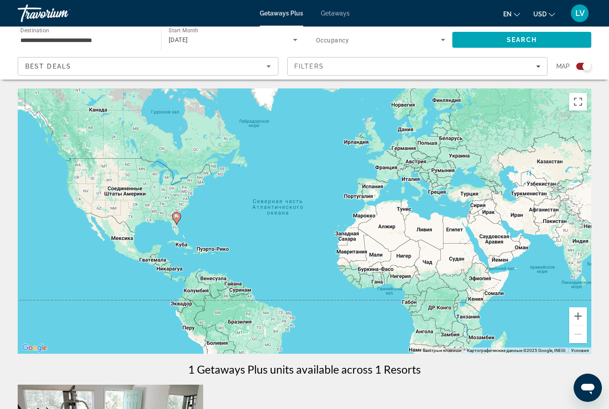
click at [115, 41] on input "**********" at bounding box center [84, 40] width 129 height 11
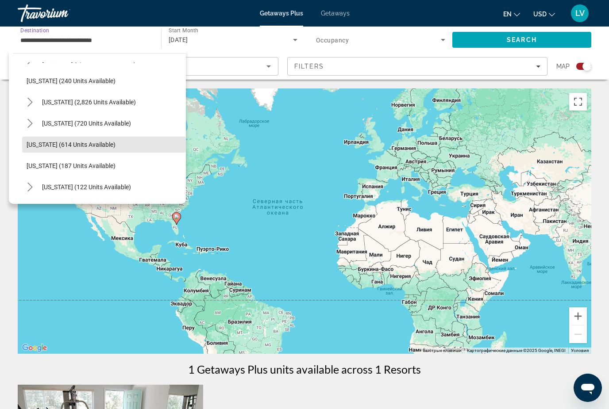
scroll to position [566, 0]
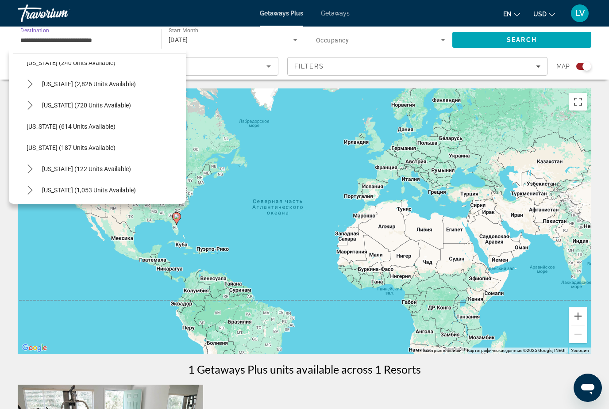
click at [122, 172] on span "[US_STATE] (122 units available)" at bounding box center [86, 168] width 89 height 7
type input "**********"
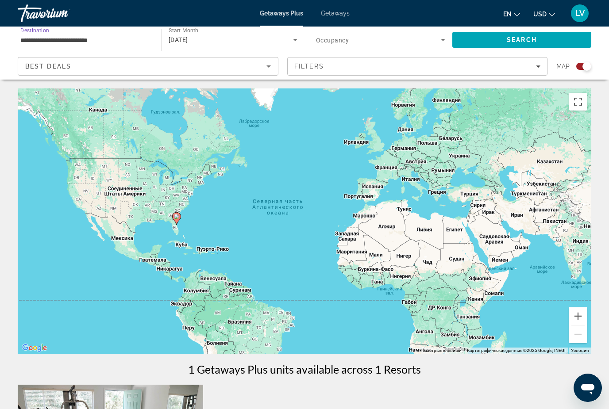
click at [228, 38] on div "[DATE]" at bounding box center [230, 39] width 124 height 11
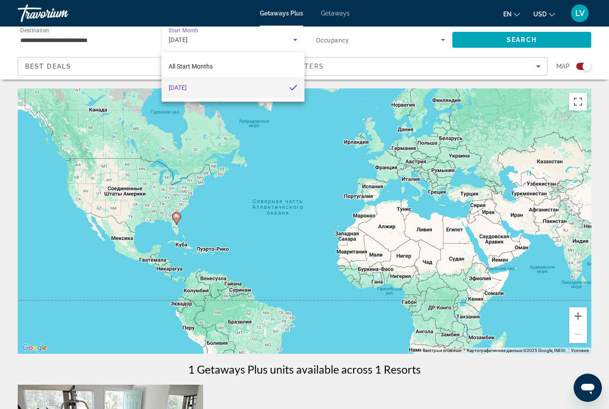
click at [222, 42] on div at bounding box center [304, 204] width 609 height 409
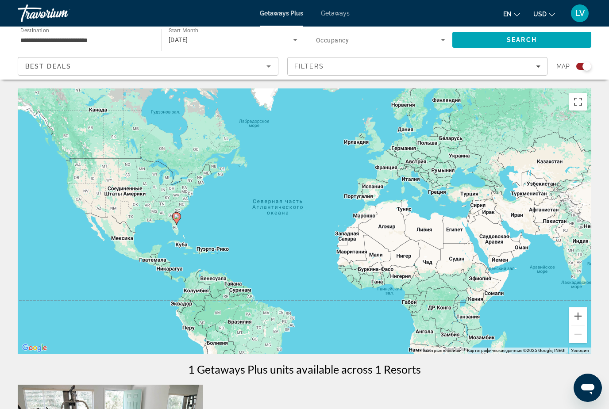
click at [295, 40] on icon "Search widget" at bounding box center [295, 40] width 4 height 2
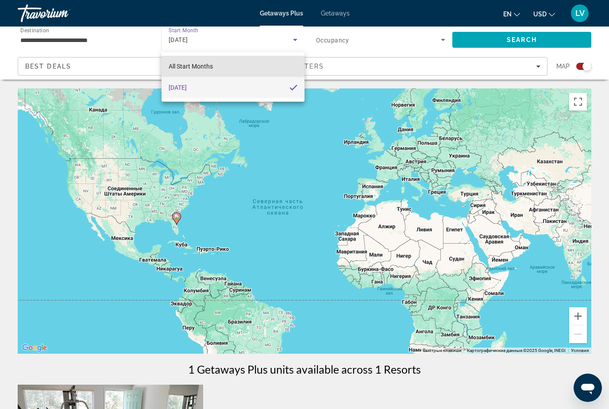
click at [237, 66] on mat-option "All Start Months" at bounding box center [232, 66] width 143 height 21
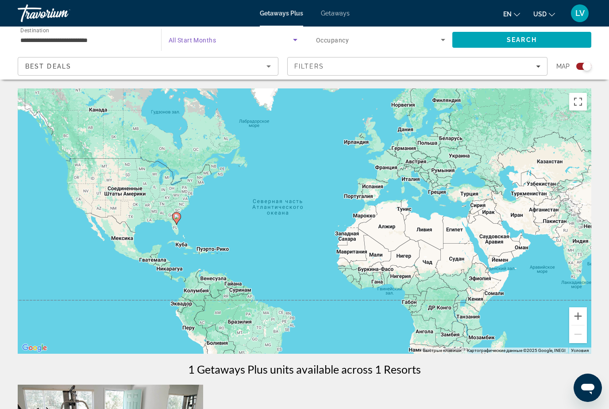
click at [217, 42] on span "Search widget" at bounding box center [230, 39] width 124 height 11
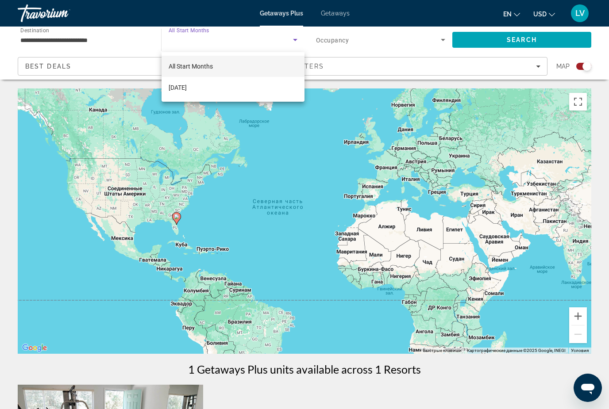
click at [295, 42] on div at bounding box center [304, 204] width 609 height 409
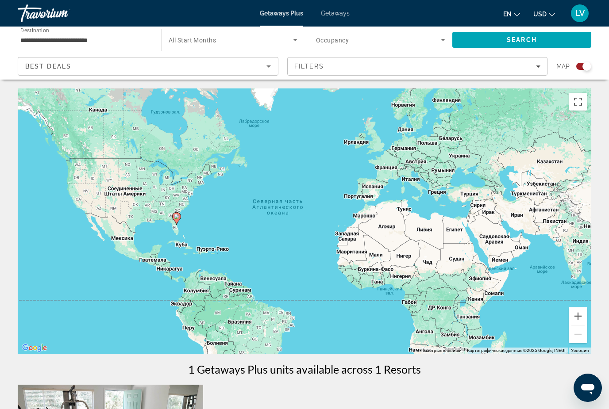
click at [520, 45] on span "Search" at bounding box center [521, 39] width 139 height 21
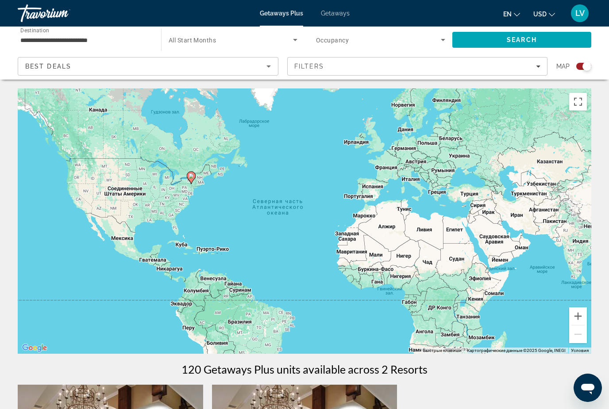
click at [234, 41] on span "Search widget" at bounding box center [230, 39] width 124 height 11
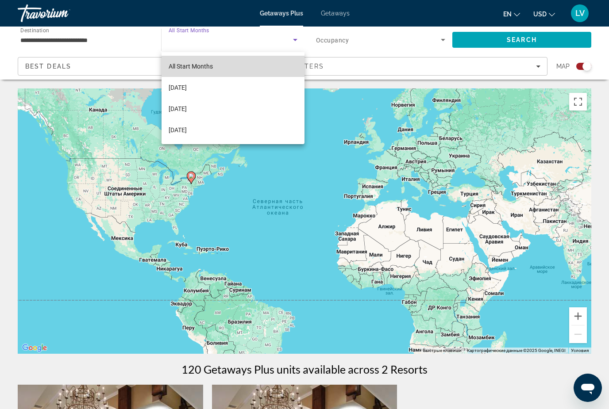
click at [241, 67] on mat-option "All Start Months" at bounding box center [232, 66] width 143 height 21
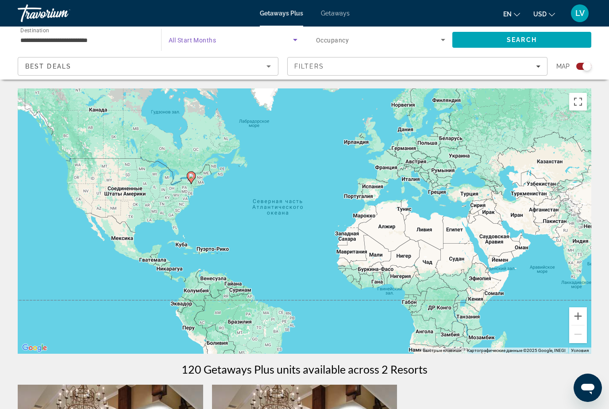
click at [530, 41] on span "Search" at bounding box center [521, 39] width 30 height 7
click at [272, 42] on span "Search widget" at bounding box center [230, 39] width 124 height 11
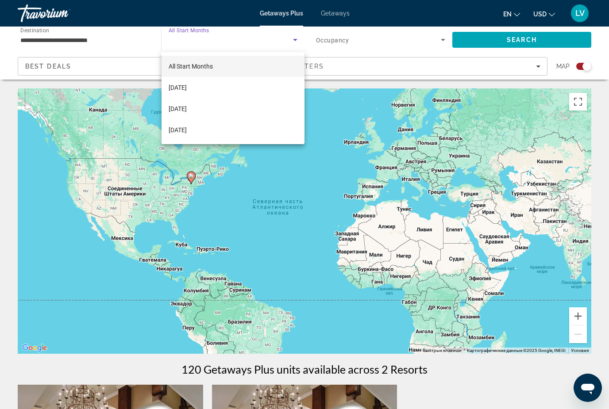
click at [601, 88] on div at bounding box center [304, 204] width 609 height 409
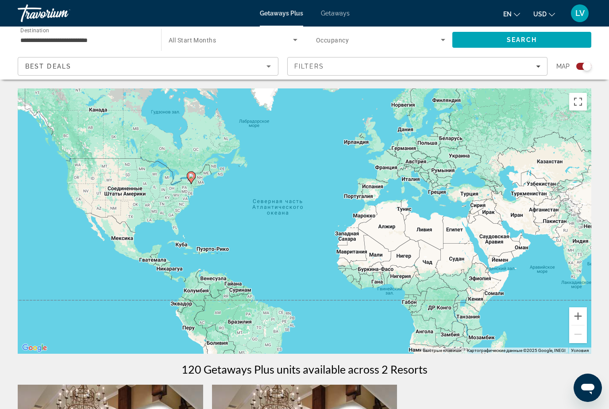
click at [337, 17] on span "Getaways" at bounding box center [335, 13] width 29 height 7
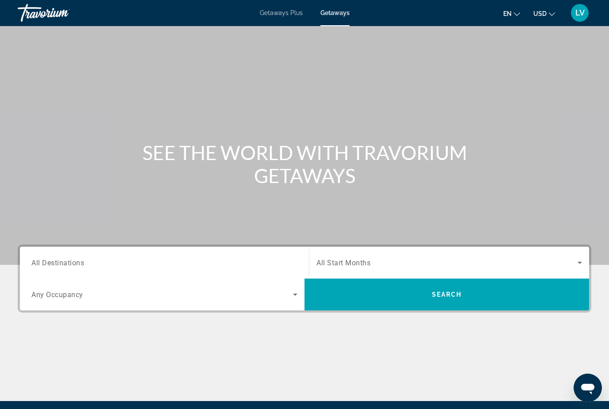
scroll to position [73, 0]
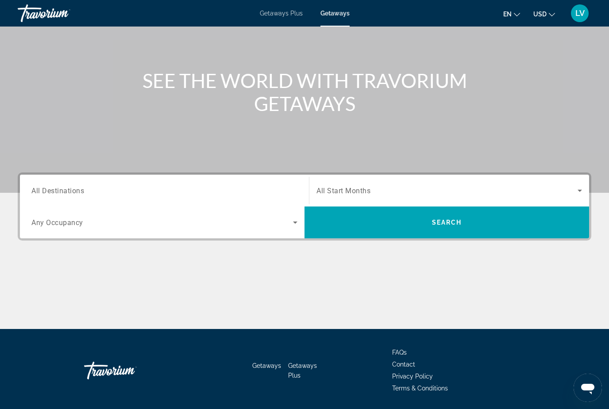
click at [136, 188] on input "Destination All Destinations" at bounding box center [164, 191] width 266 height 11
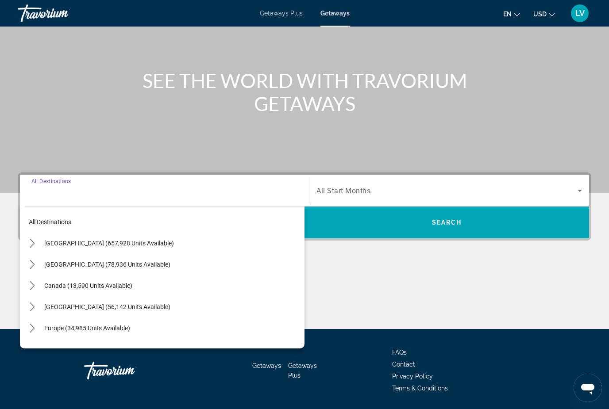
click at [165, 309] on span "[GEOGRAPHIC_DATA] (56,142 units available)" at bounding box center [107, 306] width 126 height 7
type input "**********"
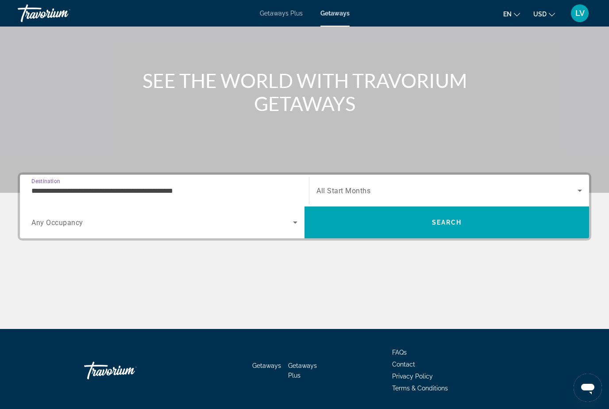
click at [149, 225] on span "Search widget" at bounding box center [161, 222] width 261 height 11
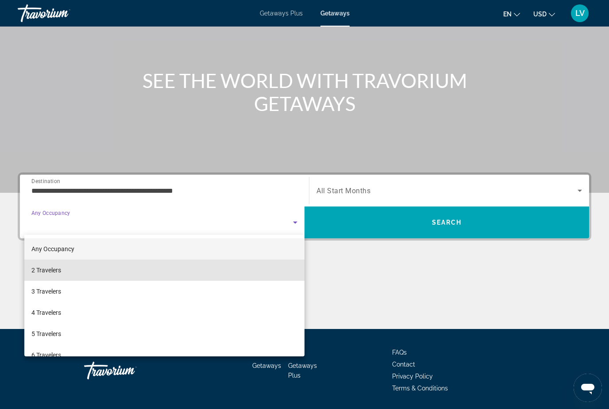
click at [105, 273] on mat-option "2 Travelers" at bounding box center [164, 270] width 280 height 21
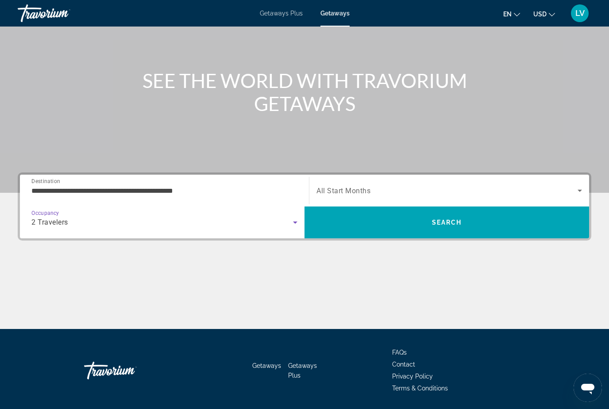
click at [418, 195] on span "Search widget" at bounding box center [446, 190] width 261 height 11
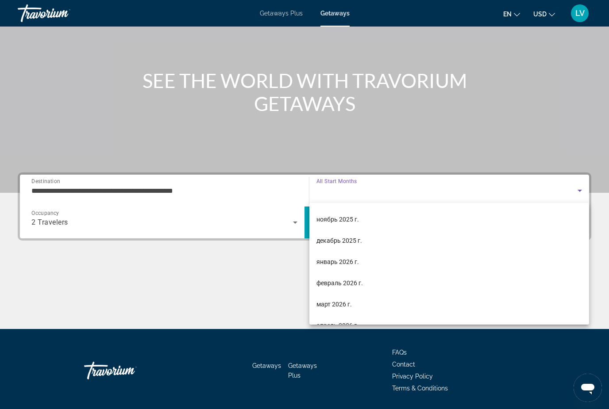
scroll to position [41, 0]
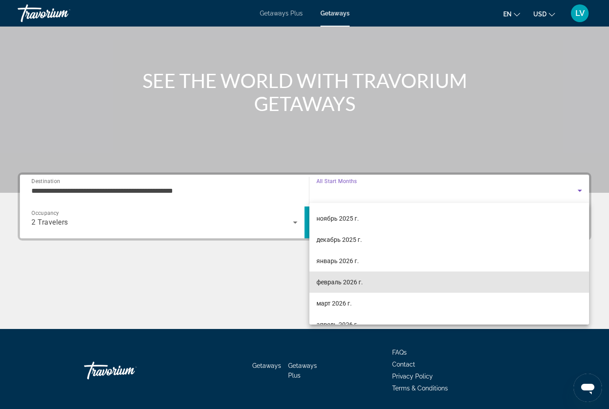
click at [375, 284] on mat-option "февраль 2026 г." at bounding box center [448, 282] width 279 height 21
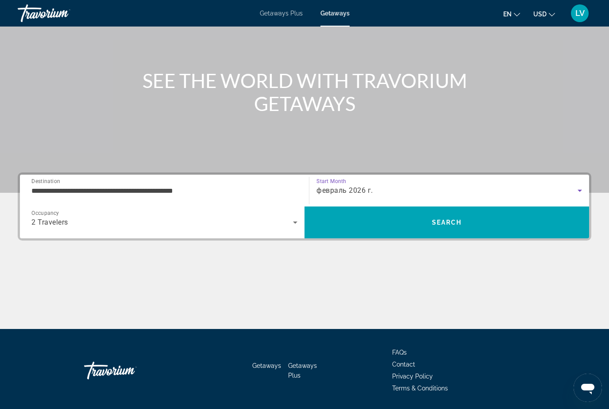
click at [455, 230] on span "Search" at bounding box center [446, 222] width 284 height 21
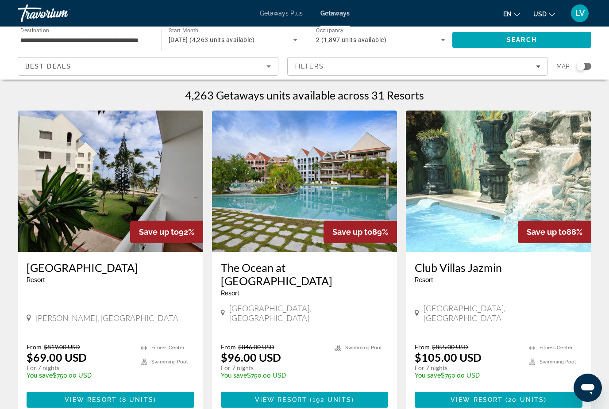
click at [142, 42] on input "**********" at bounding box center [84, 40] width 129 height 11
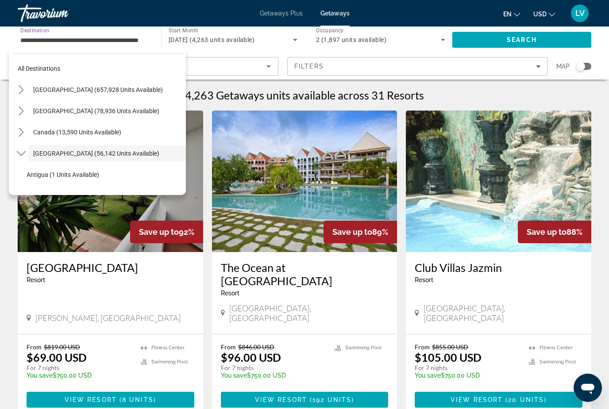
click at [107, 88] on span "[GEOGRAPHIC_DATA] (657,928 units available)" at bounding box center [98, 89] width 130 height 7
type input "**********"
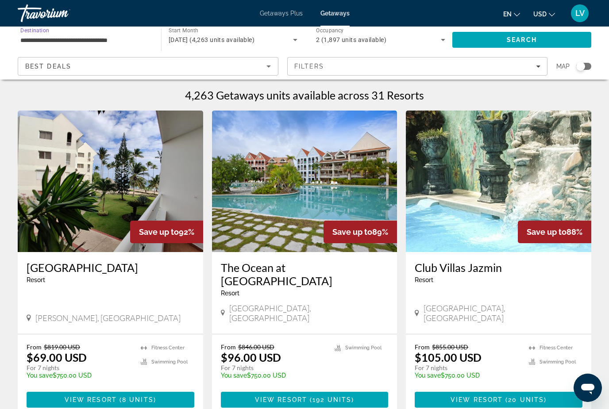
click at [131, 39] on input "**********" at bounding box center [84, 40] width 129 height 11
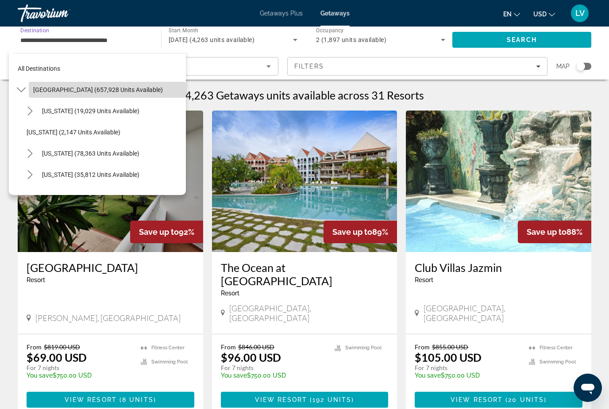
click at [54, 87] on span "[GEOGRAPHIC_DATA] (657,928 units available)" at bounding box center [98, 89] width 130 height 7
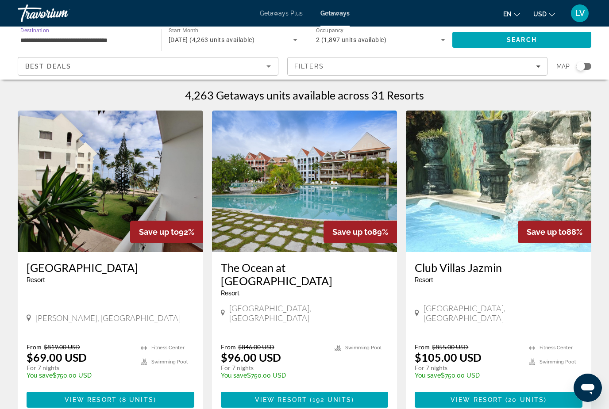
click at [96, 42] on input "**********" at bounding box center [84, 40] width 129 height 11
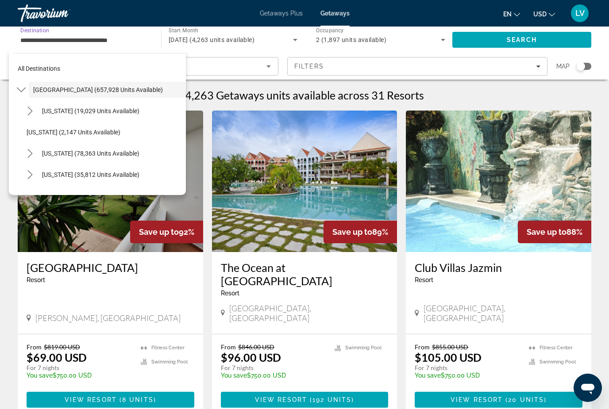
click at [25, 93] on icon "Toggle United States (657,928 units available) submenu" at bounding box center [21, 89] width 9 height 9
click at [159, 88] on span "Select destination: United States (657,928 units available)" at bounding box center [107, 89] width 157 height 21
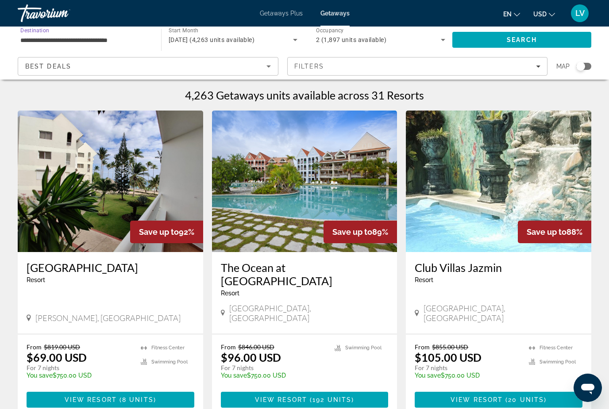
click at [532, 38] on span "Search" at bounding box center [521, 39] width 30 height 7
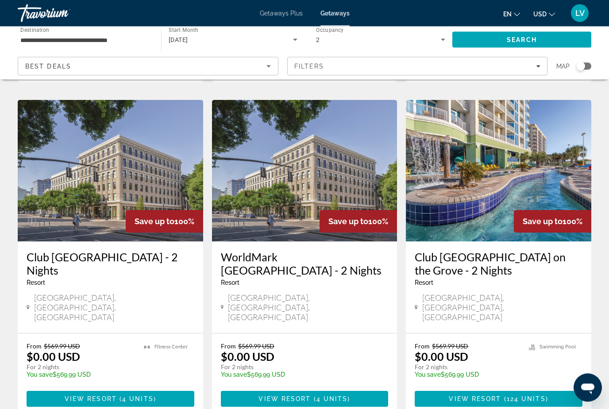
scroll to position [1018, 0]
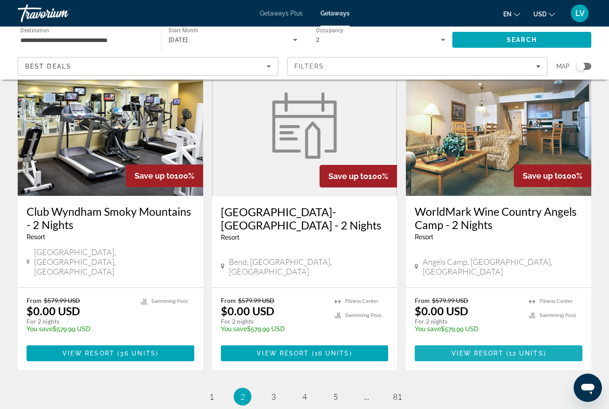
scroll to position [1087, 0]
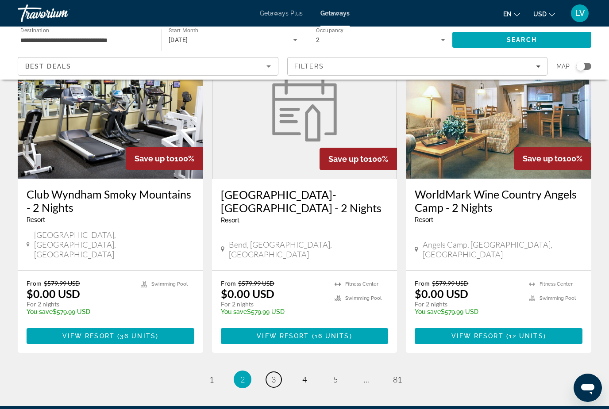
click at [273, 375] on span "3" at bounding box center [273, 380] width 4 height 10
